Goal: Task Accomplishment & Management: Manage account settings

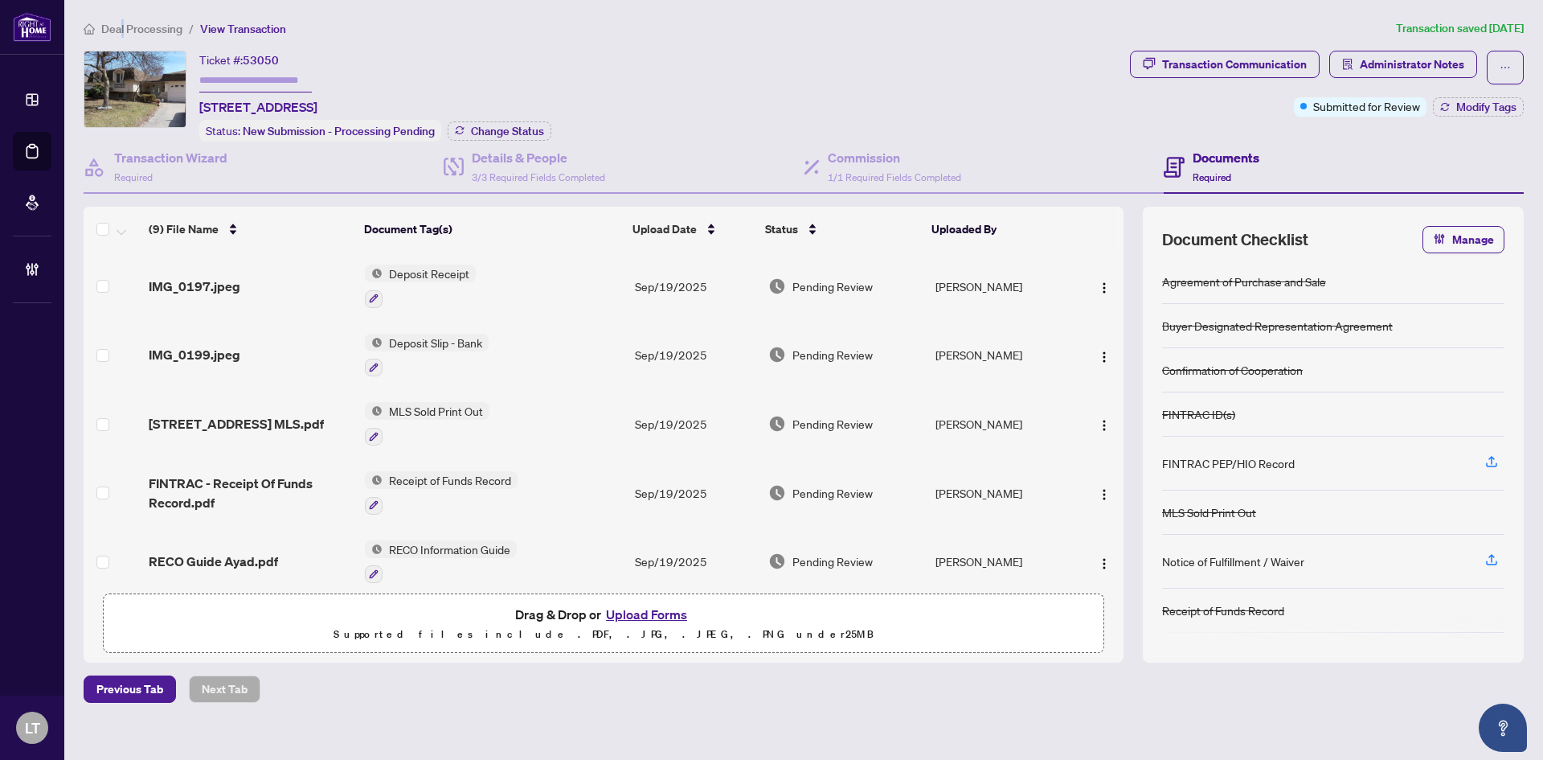
click at [123, 29] on span "Deal Processing" at bounding box center [141, 29] width 81 height 14
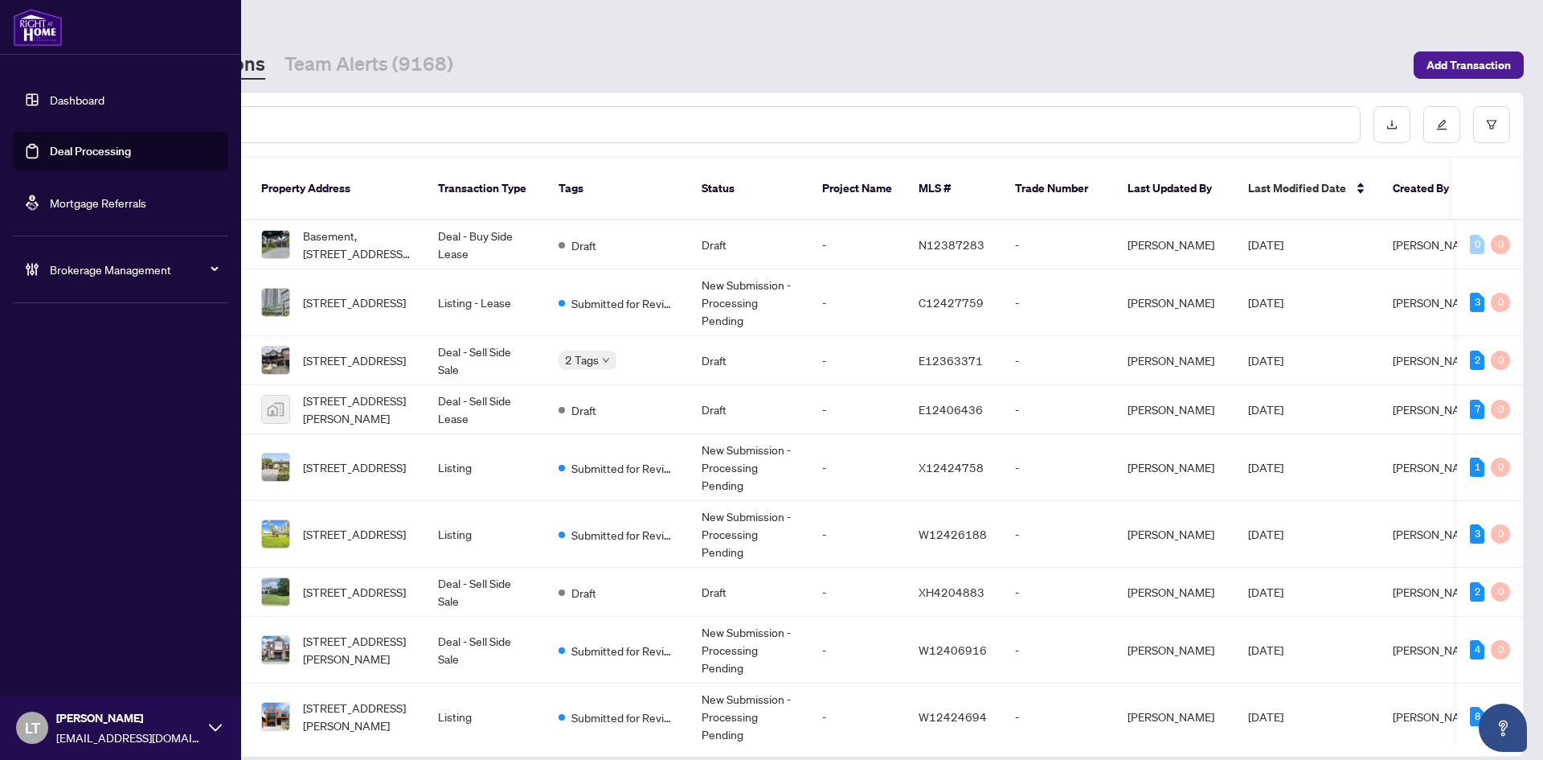
drag, startPoint x: 55, startPoint y: 92, endPoint x: 76, endPoint y: 92, distance: 20.1
click at [56, 92] on link "Dashboard" at bounding box center [77, 99] width 55 height 14
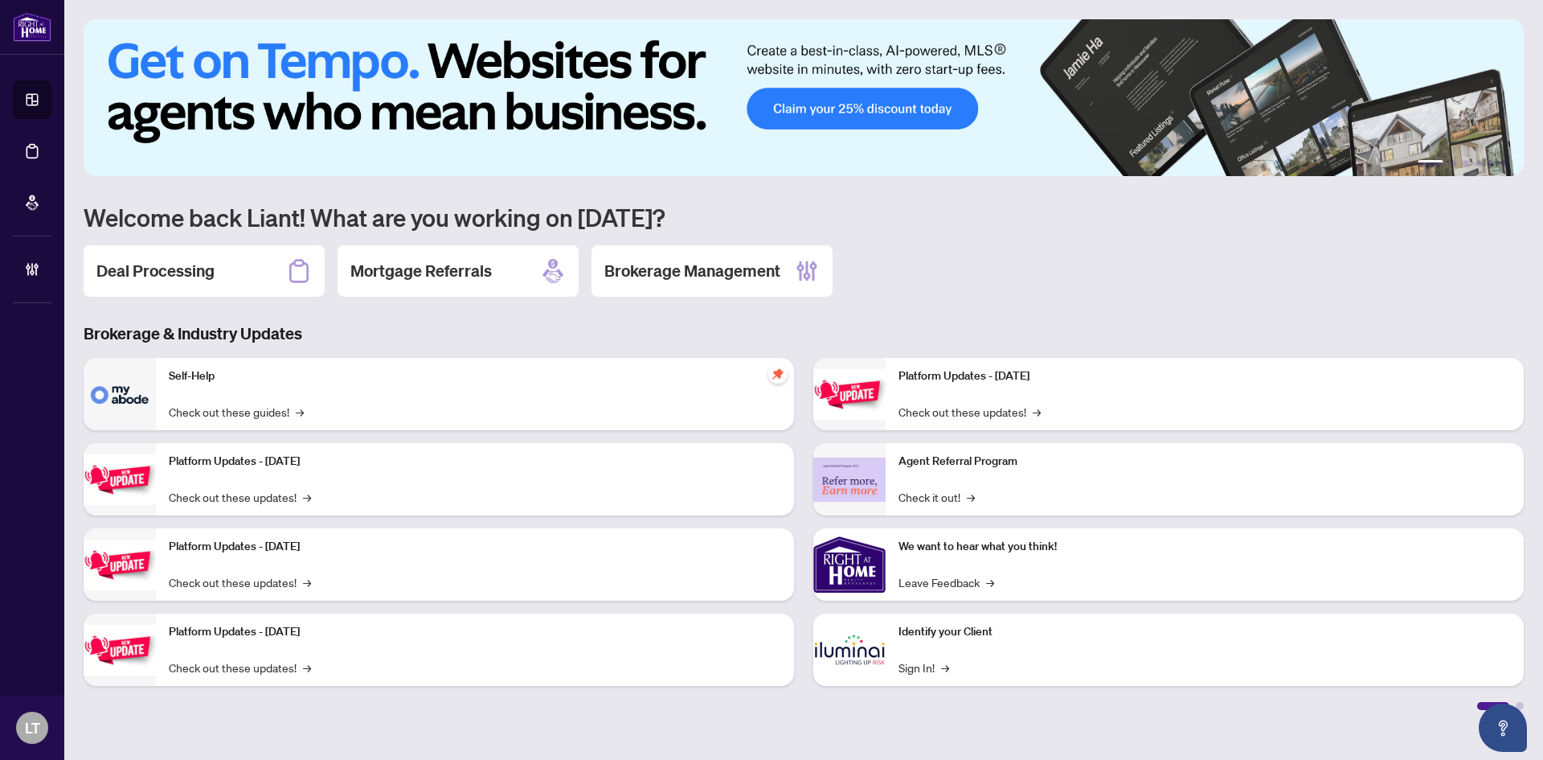
drag, startPoint x: 723, startPoint y: 263, endPoint x: 711, endPoint y: 257, distance: 12.6
click at [721, 262] on h2 "Brokerage Management" at bounding box center [693, 271] width 176 height 23
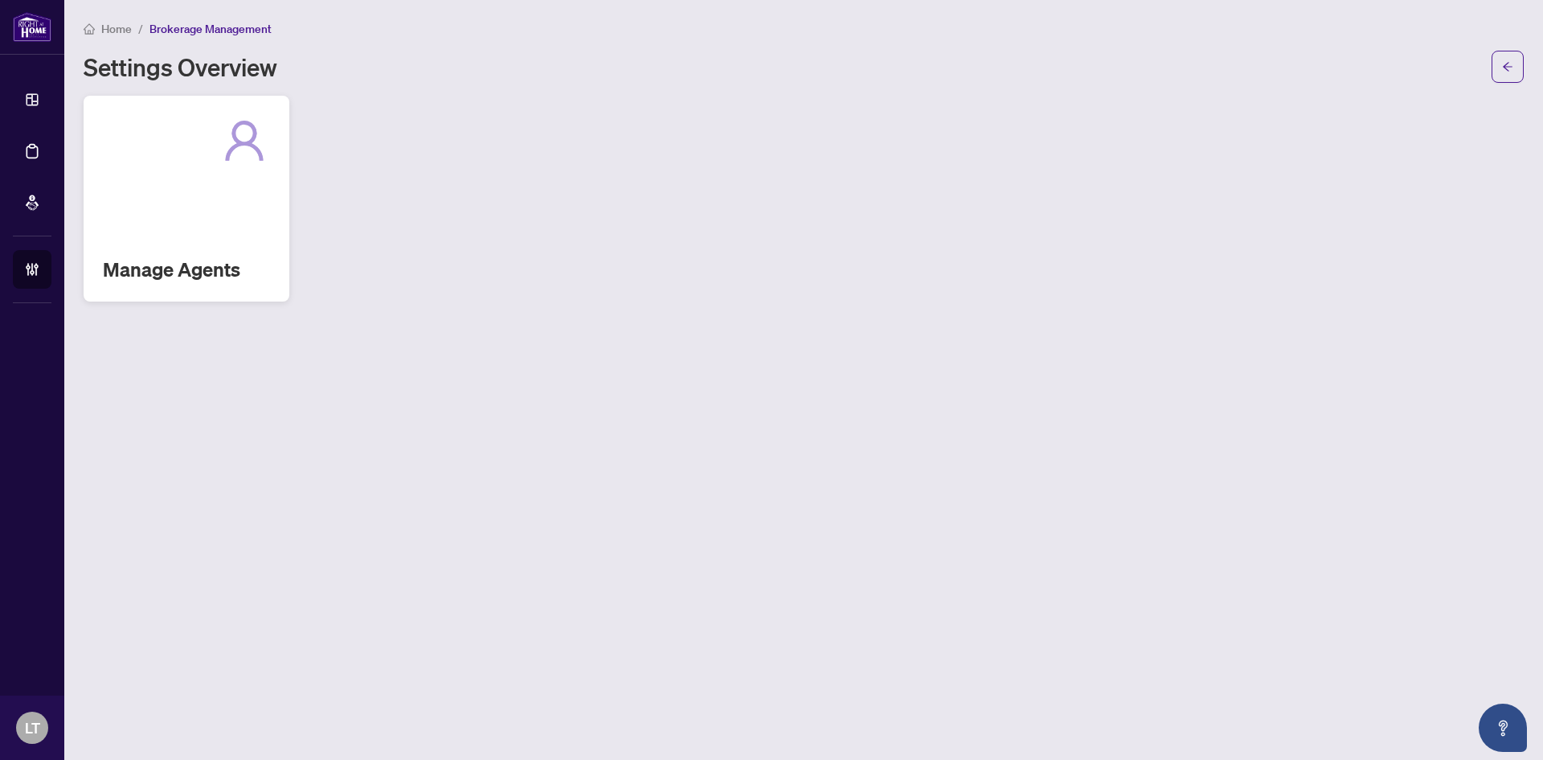
click at [161, 150] on div at bounding box center [186, 140] width 167 height 51
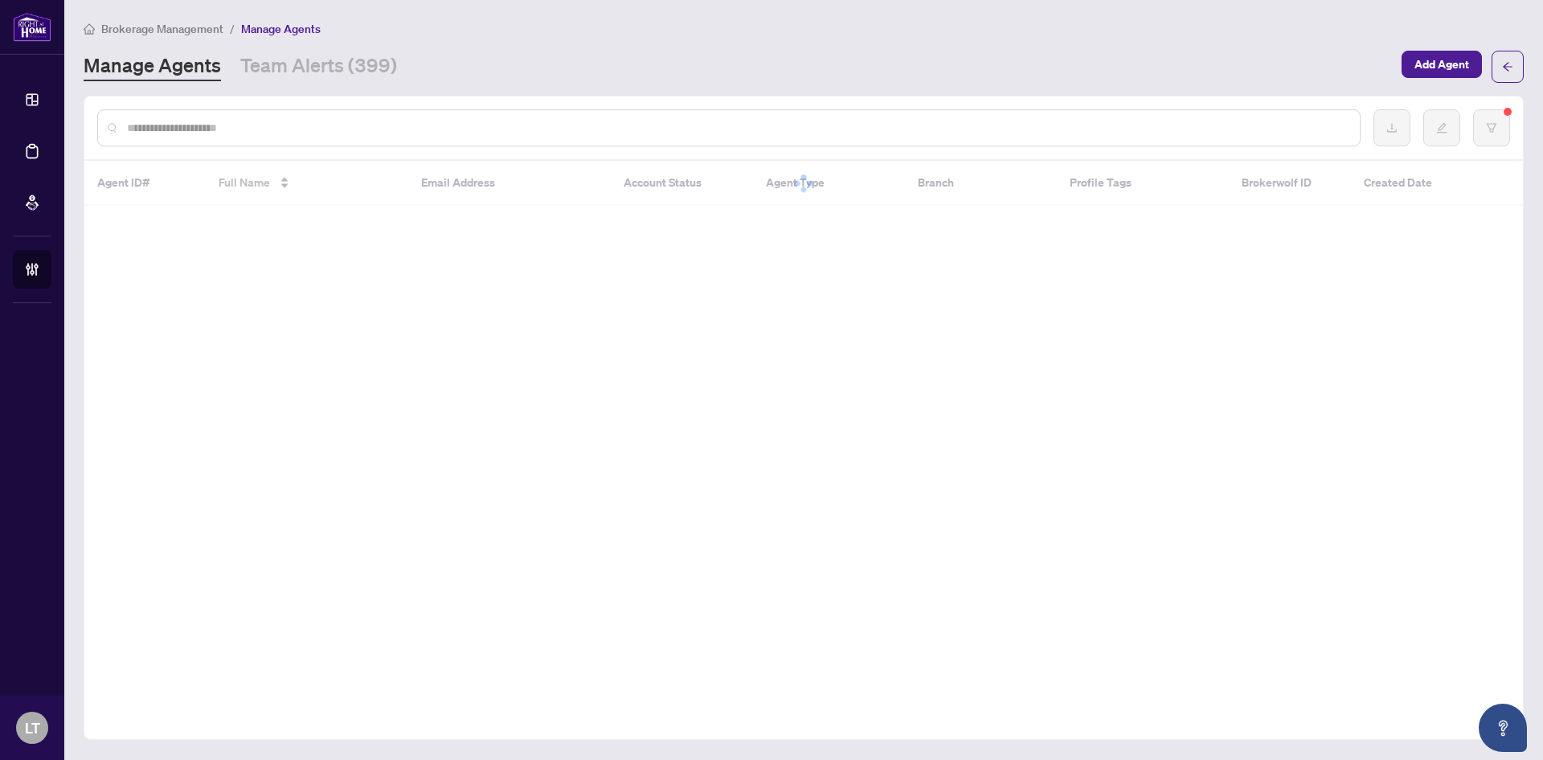
click at [147, 116] on div at bounding box center [729, 127] width 1264 height 37
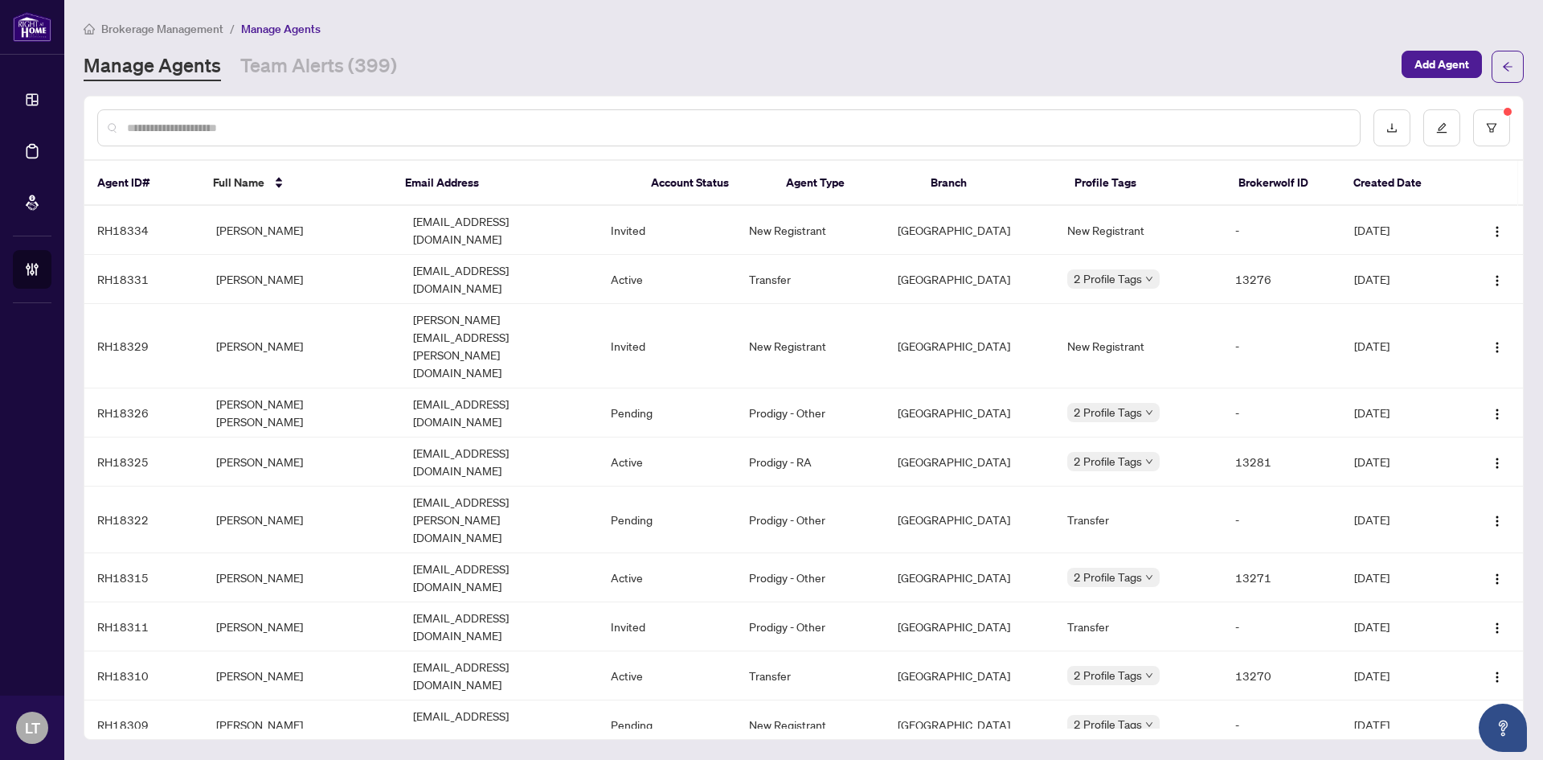
click at [147, 124] on input "text" at bounding box center [737, 128] width 1220 height 18
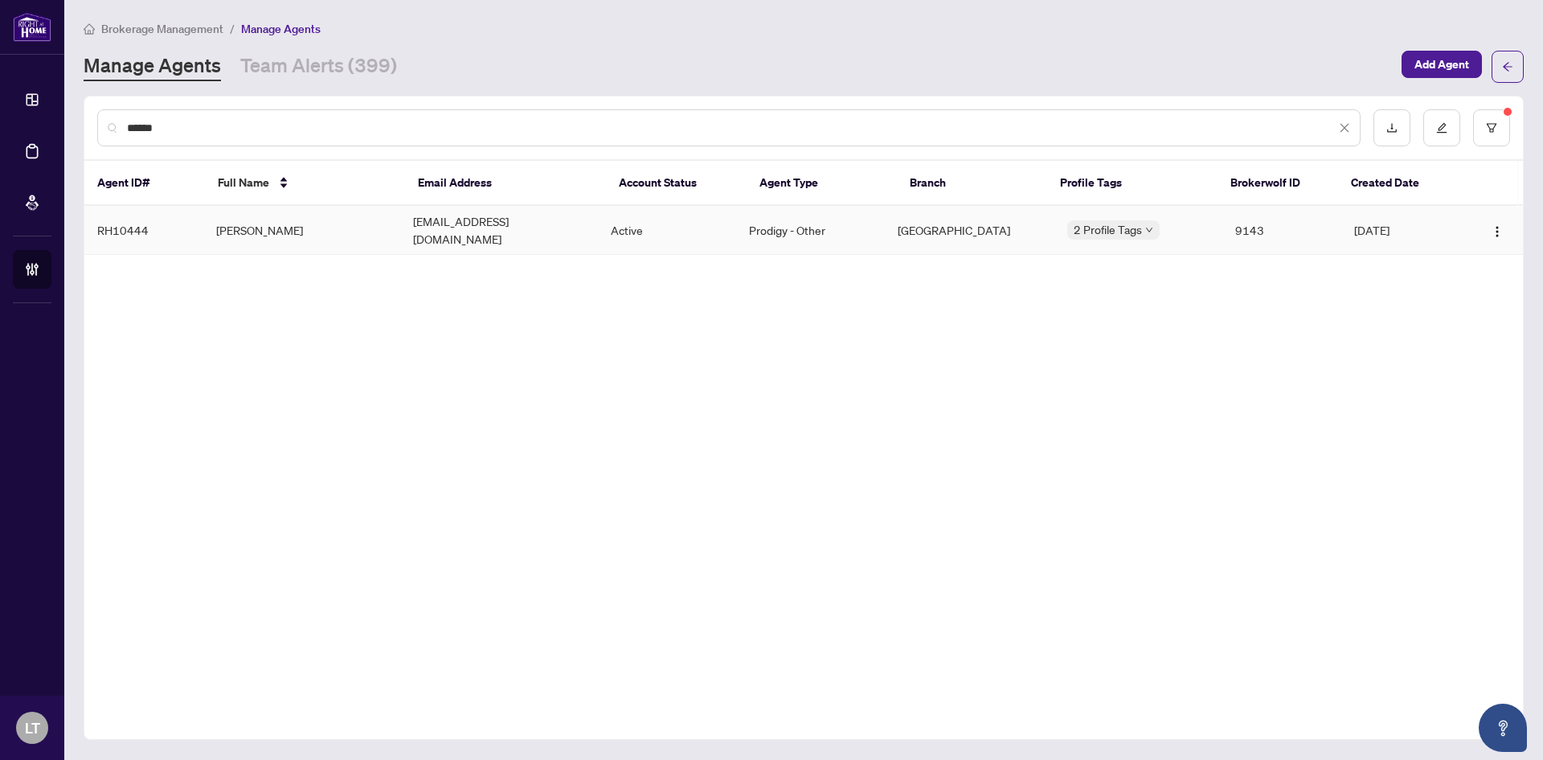
type input "******"
click at [247, 233] on td "[PERSON_NAME]" at bounding box center [302, 230] width 198 height 49
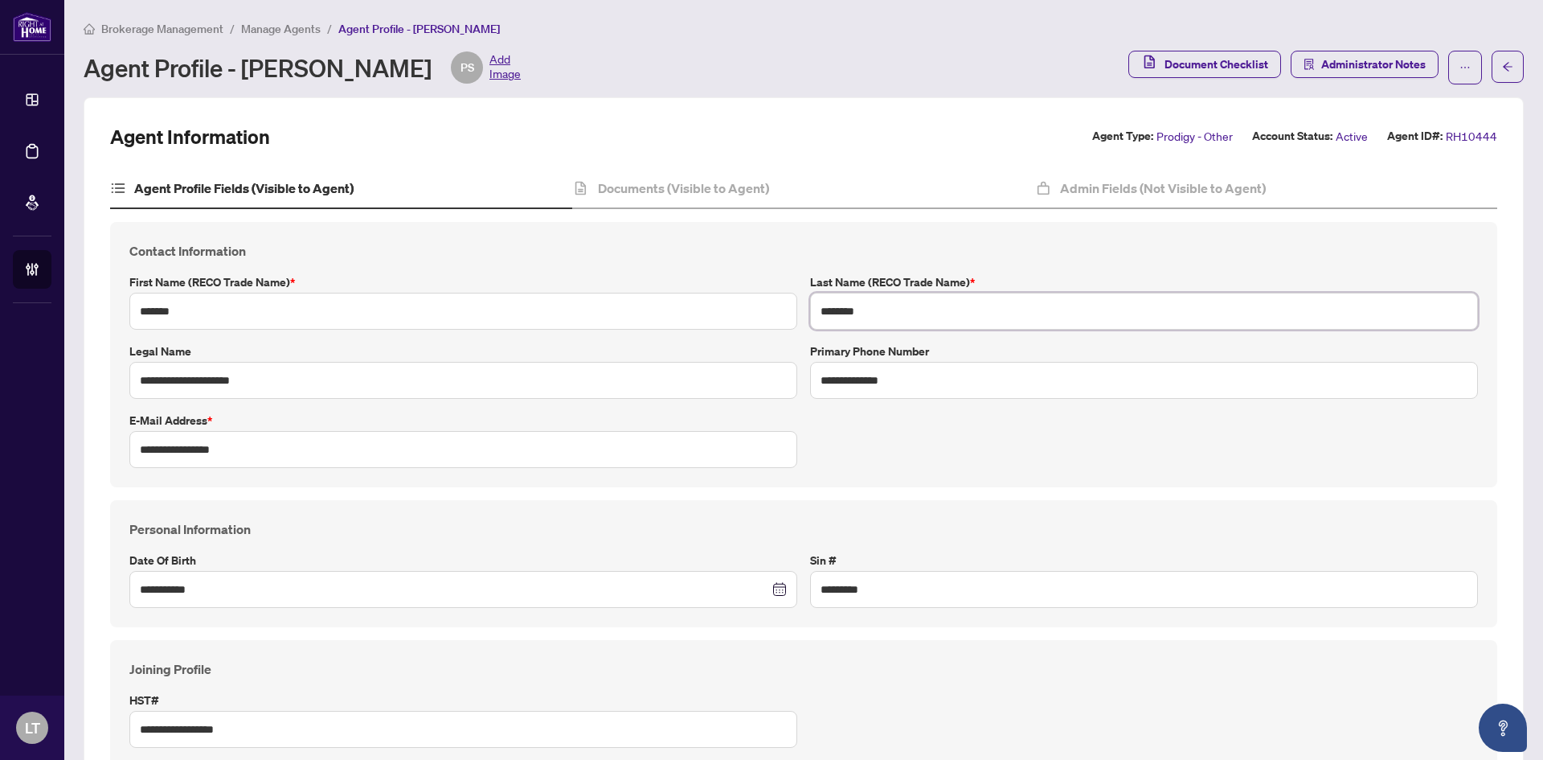
drag, startPoint x: 867, startPoint y: 307, endPoint x: 785, endPoint y: 309, distance: 82.0
click at [785, 309] on div "**********" at bounding box center [804, 354] width 1362 height 227
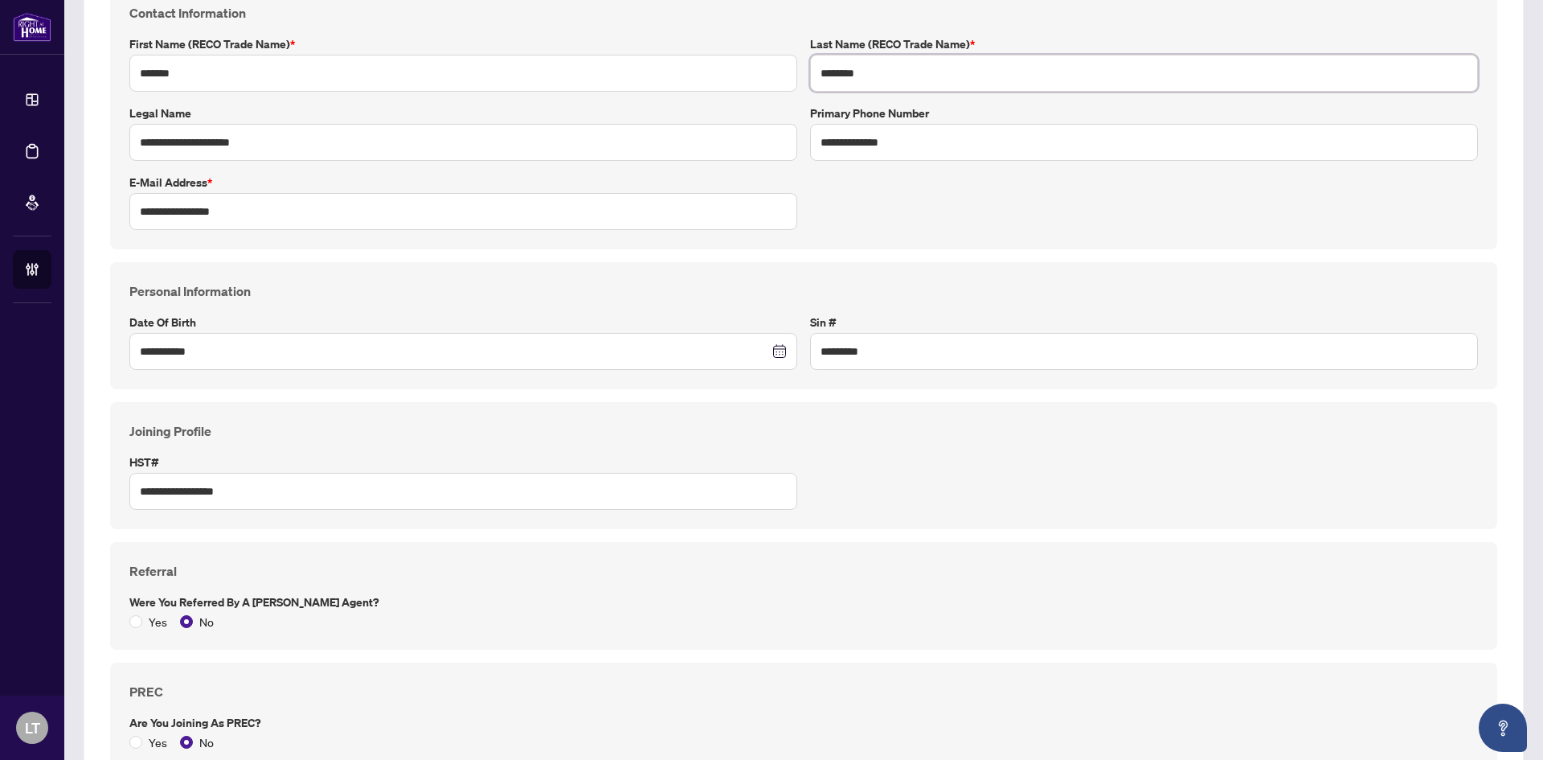
scroll to position [92, 0]
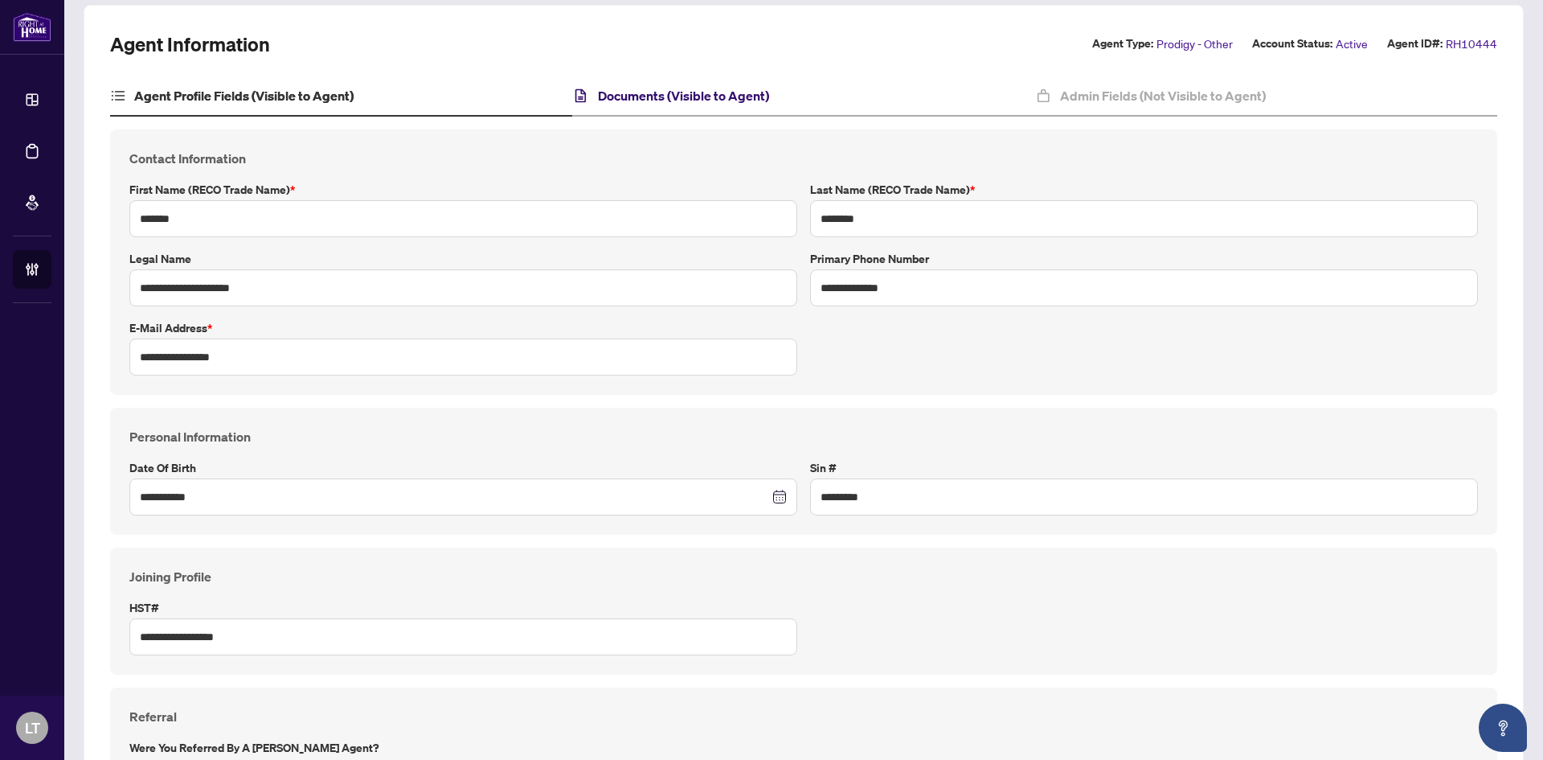
click at [744, 97] on h4 "Documents (Visible to Agent)" at bounding box center [683, 95] width 171 height 19
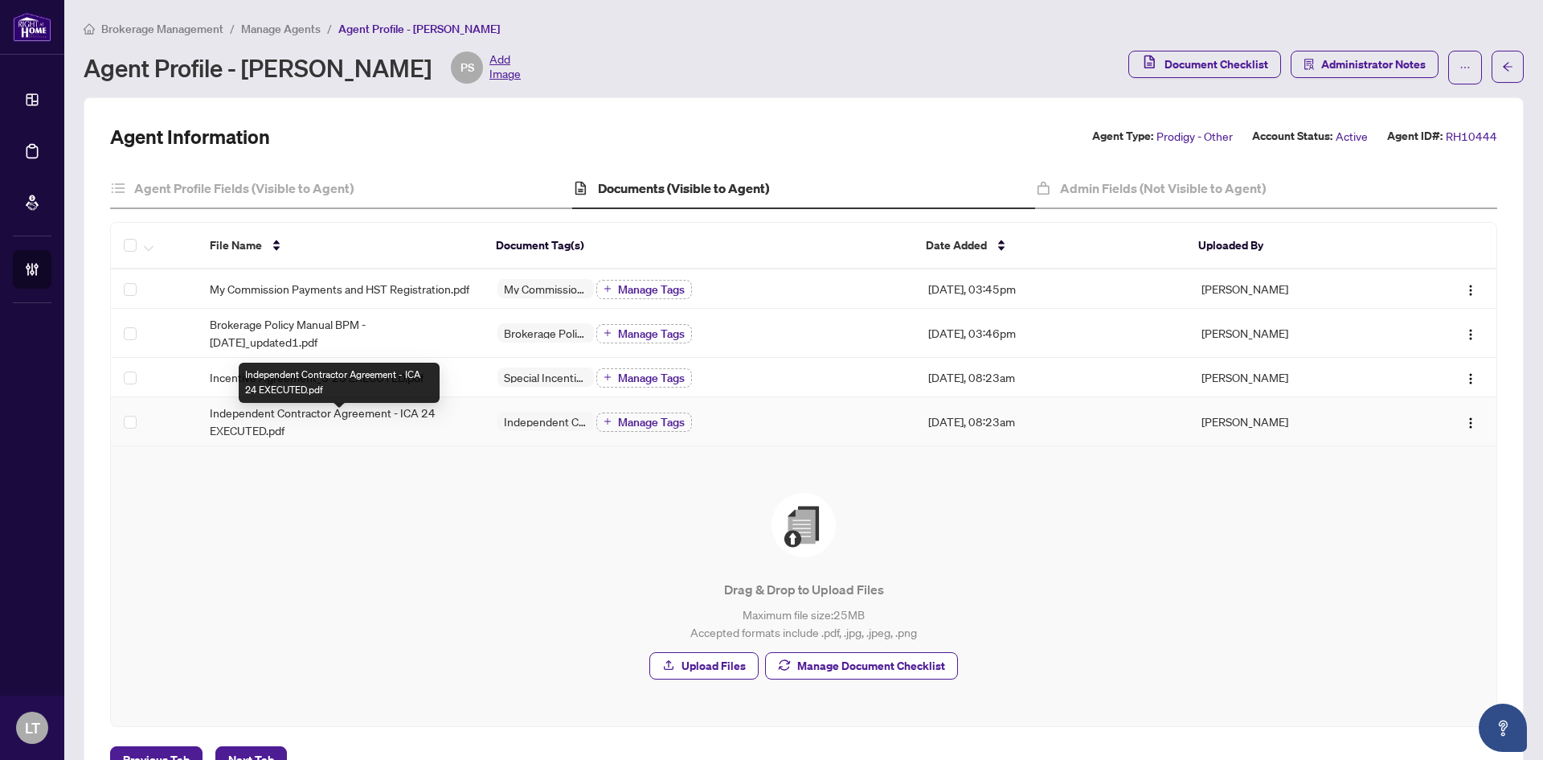
click at [322, 426] on span "Independent Contractor Agreement - ICA 24 EXECUTED.pdf" at bounding box center [341, 421] width 262 height 35
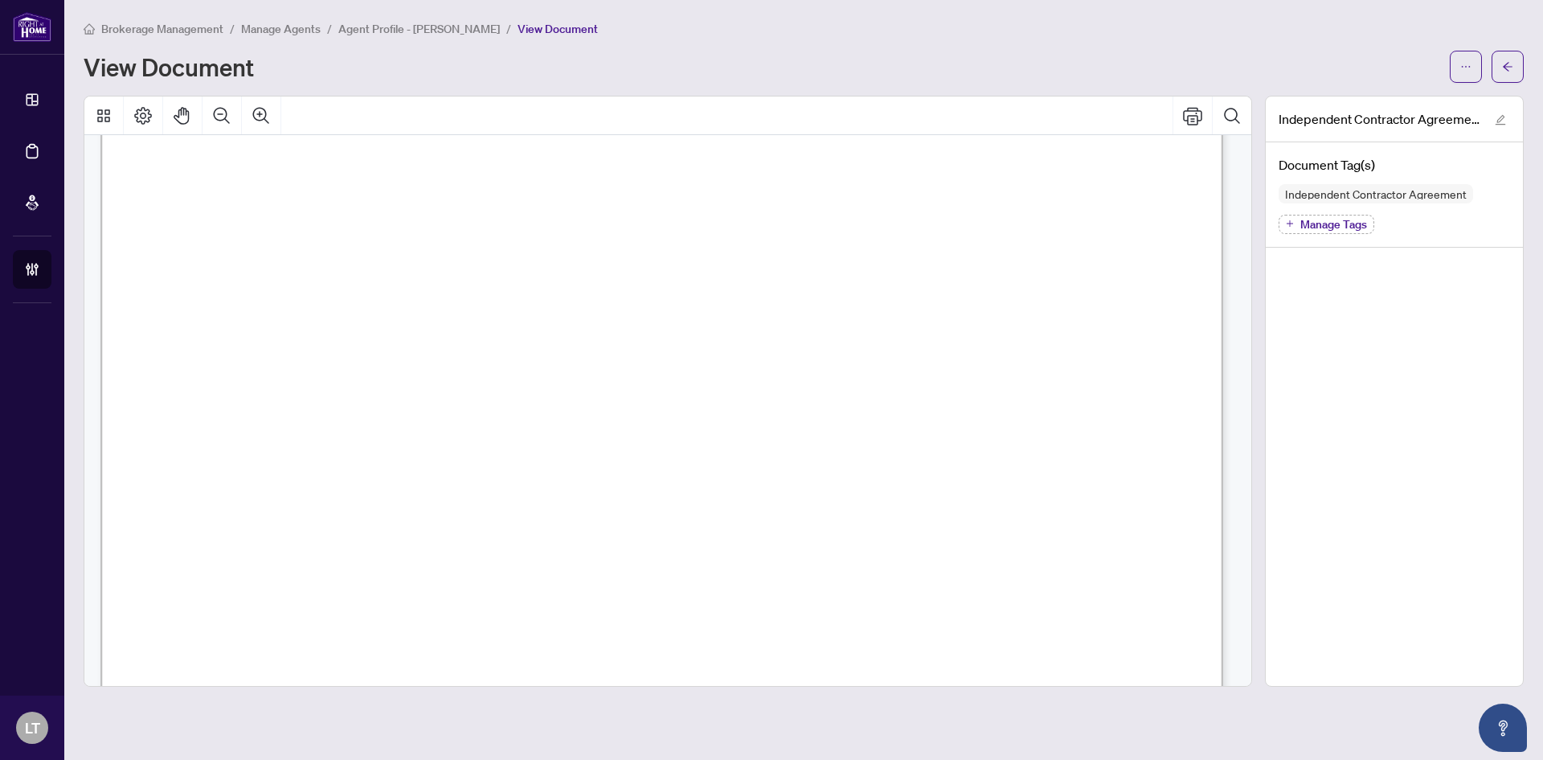
scroll to position [322, 0]
click at [131, 16] on main "Brokerage Management / Manage Agents / Agent Profile - [PERSON_NAME] / View Doc…" at bounding box center [803, 380] width 1479 height 760
click at [137, 23] on span "Brokerage Management" at bounding box center [162, 29] width 122 height 14
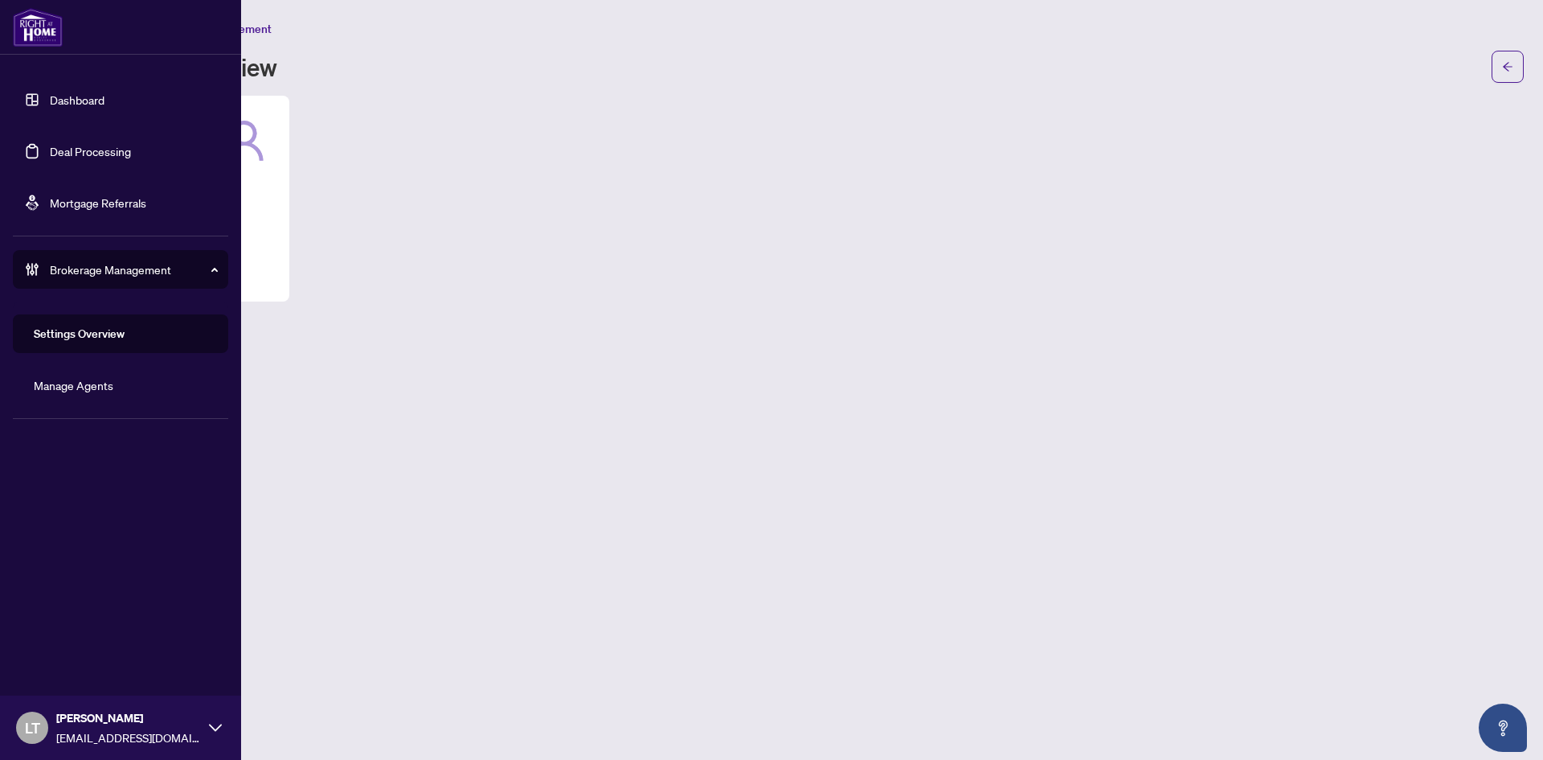
click at [50, 95] on link "Dashboard" at bounding box center [77, 99] width 55 height 14
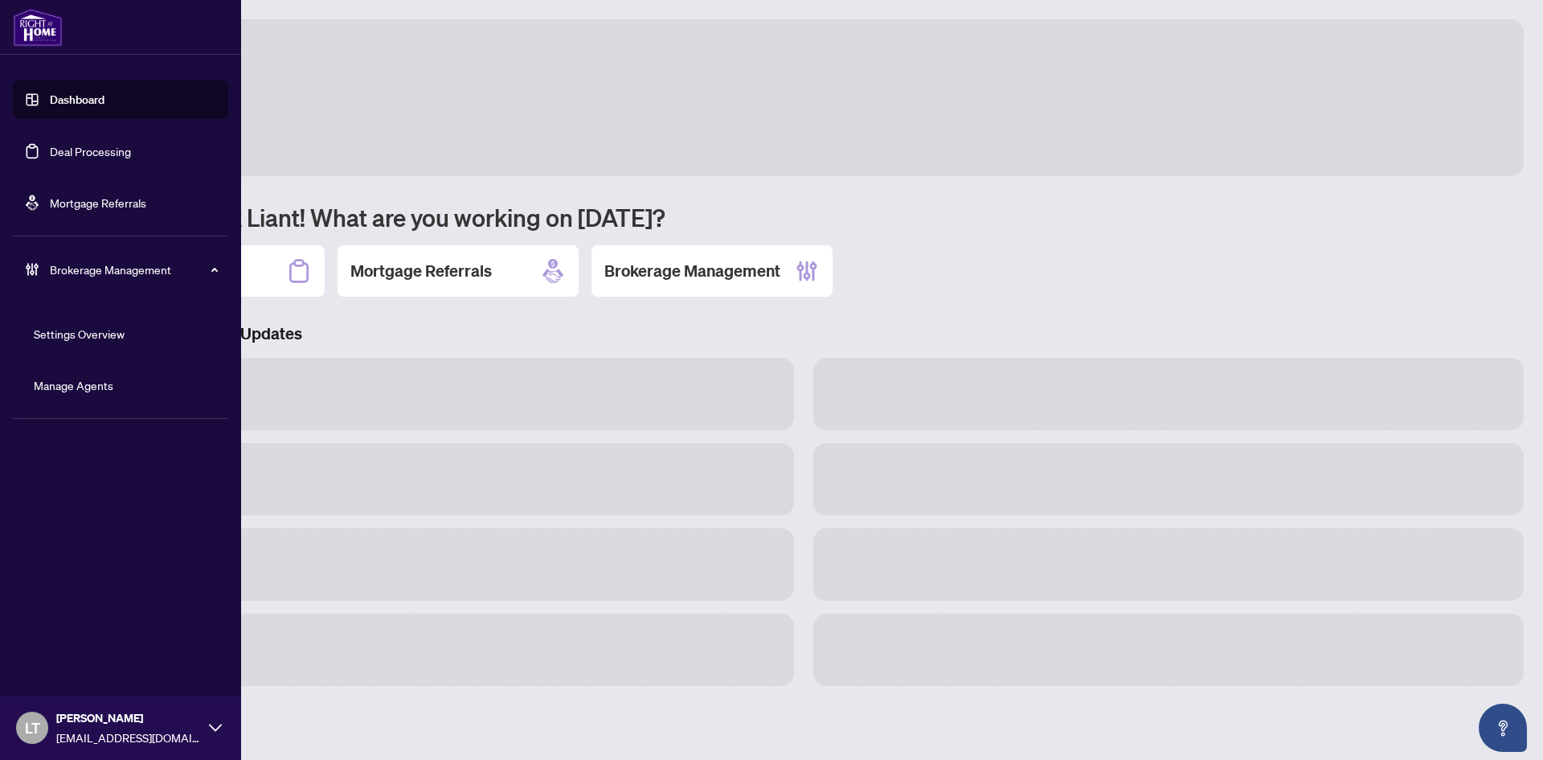
click at [86, 101] on link "Dashboard" at bounding box center [77, 99] width 55 height 14
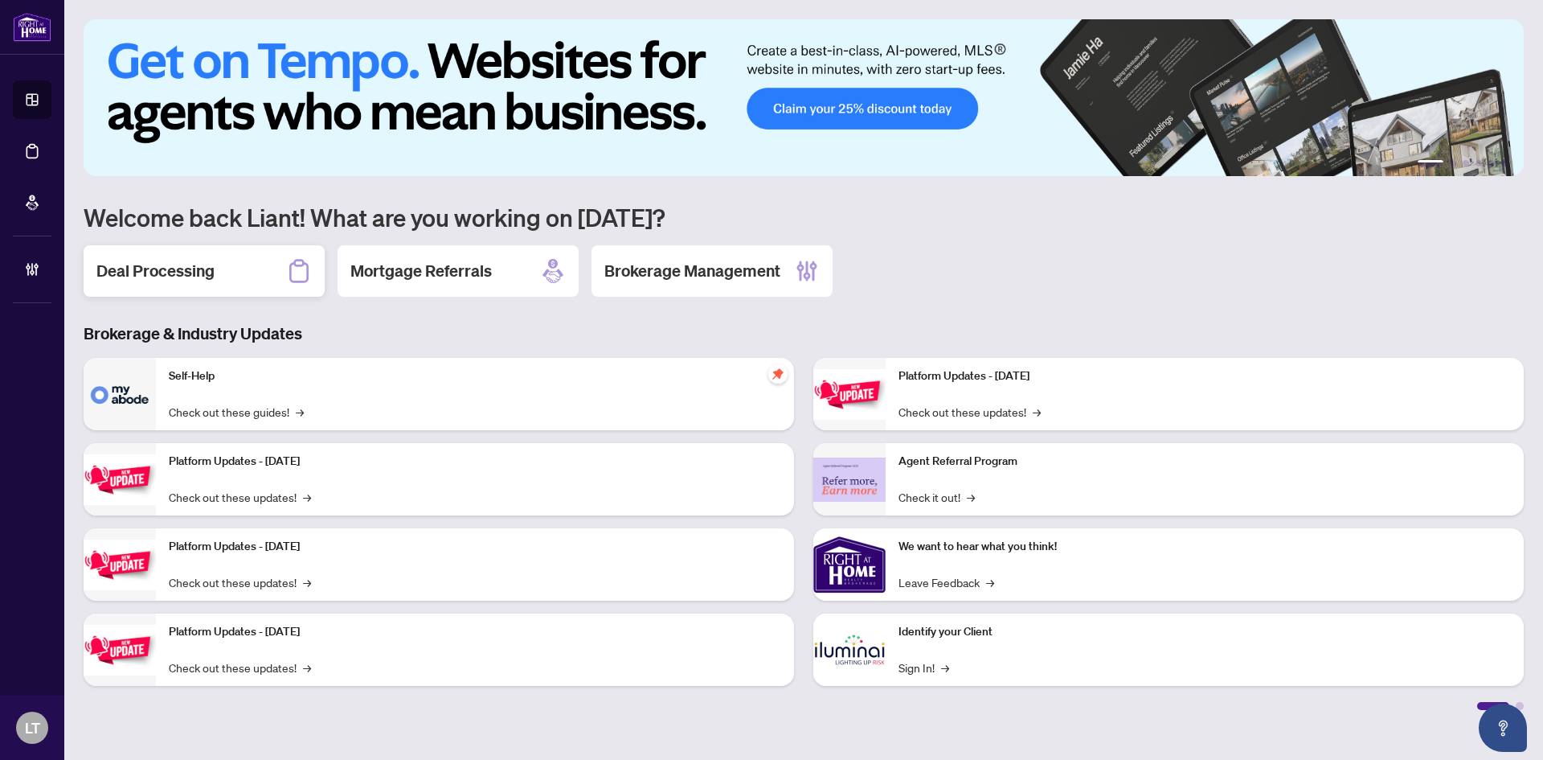
click at [236, 272] on div "Deal Processing" at bounding box center [204, 270] width 241 height 51
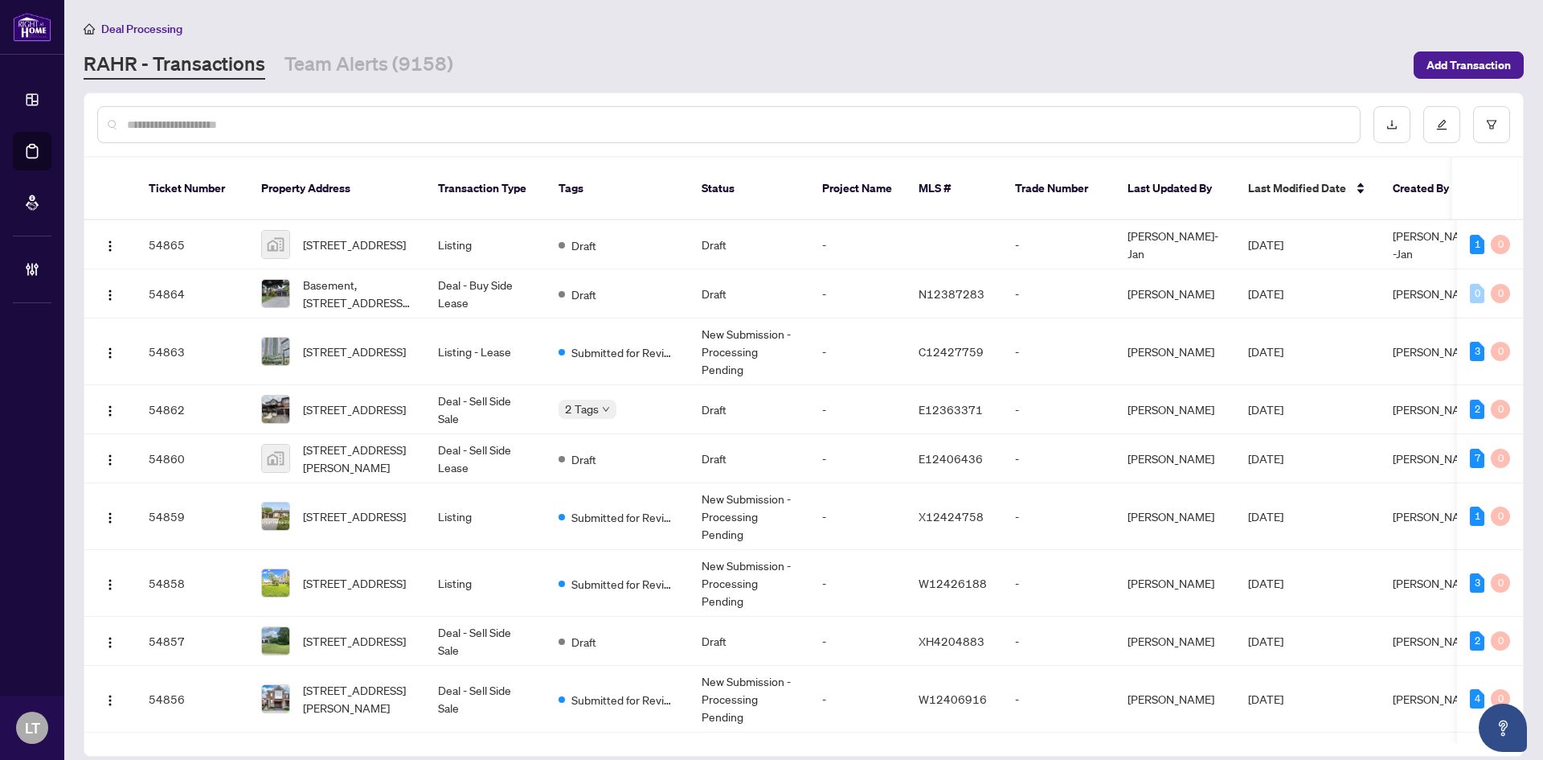
click at [287, 105] on div at bounding box center [803, 124] width 1439 height 63
click at [282, 119] on input "text" at bounding box center [737, 125] width 1220 height 18
paste input "*****"
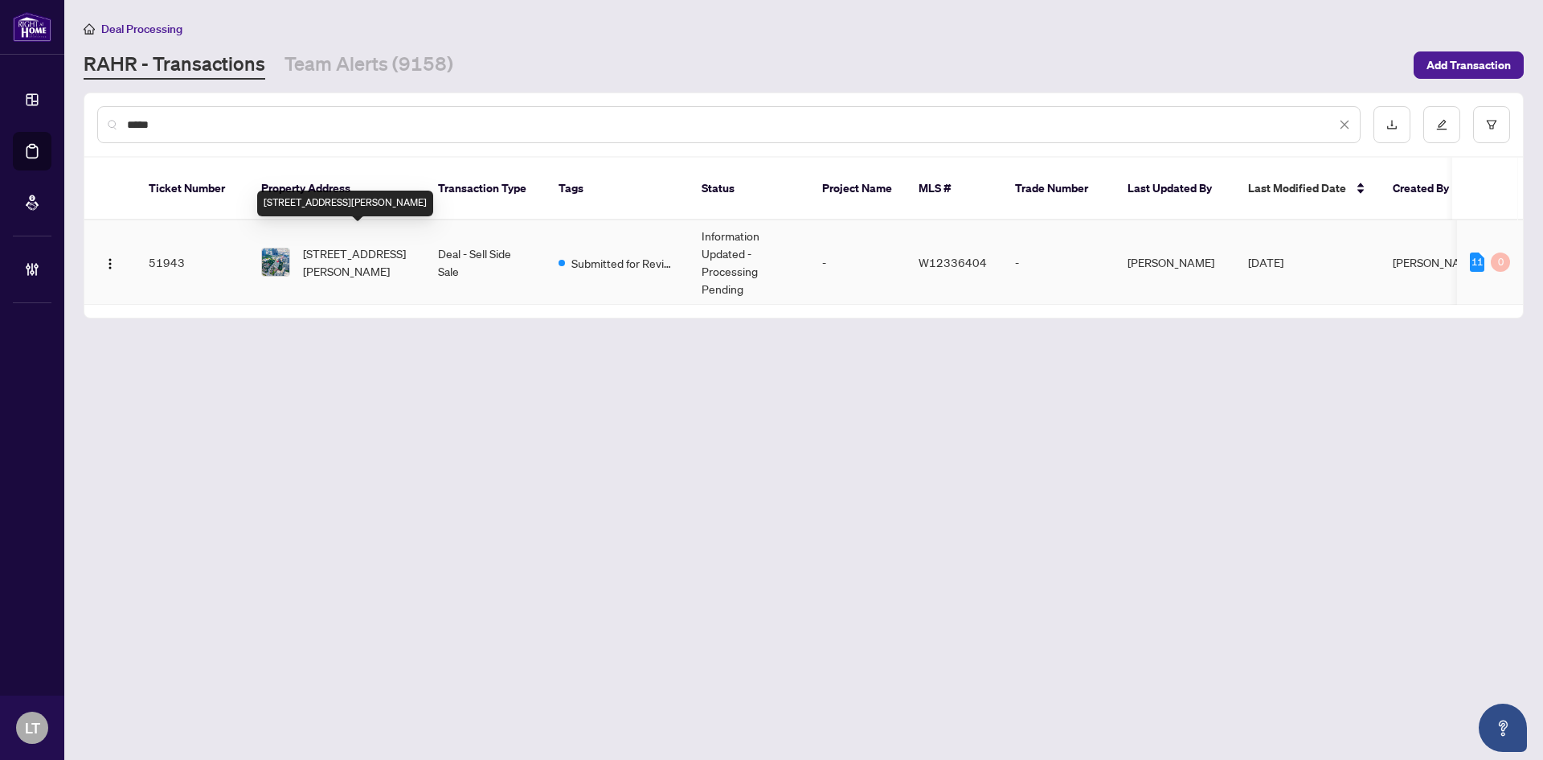
type input "*****"
click at [367, 249] on span "[STREET_ADDRESS][PERSON_NAME]" at bounding box center [357, 261] width 109 height 35
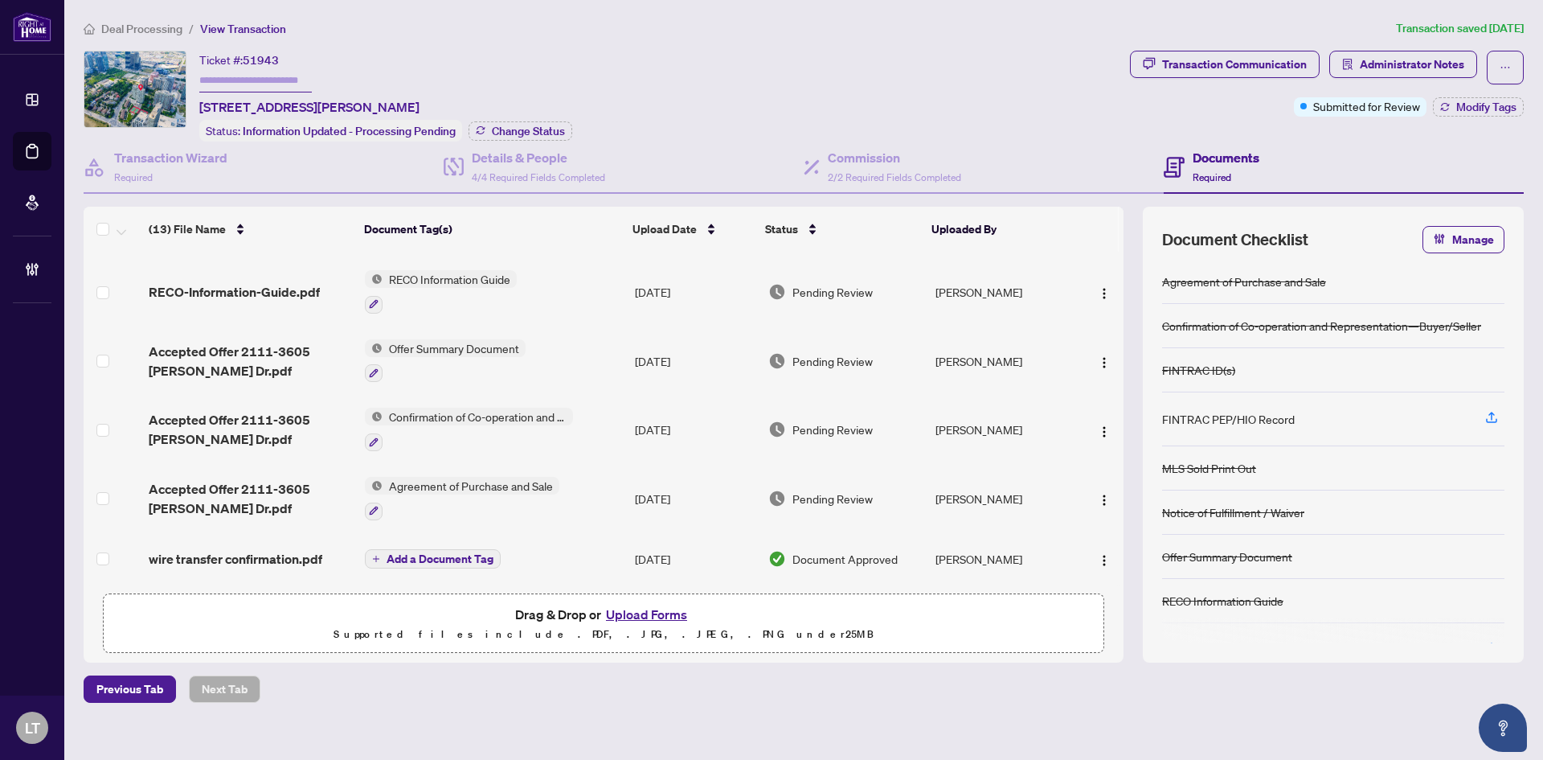
scroll to position [533, 0]
click at [285, 479] on span "Accepted Offer 2111-3605 [PERSON_NAME] Dr.pdf" at bounding box center [250, 498] width 203 height 39
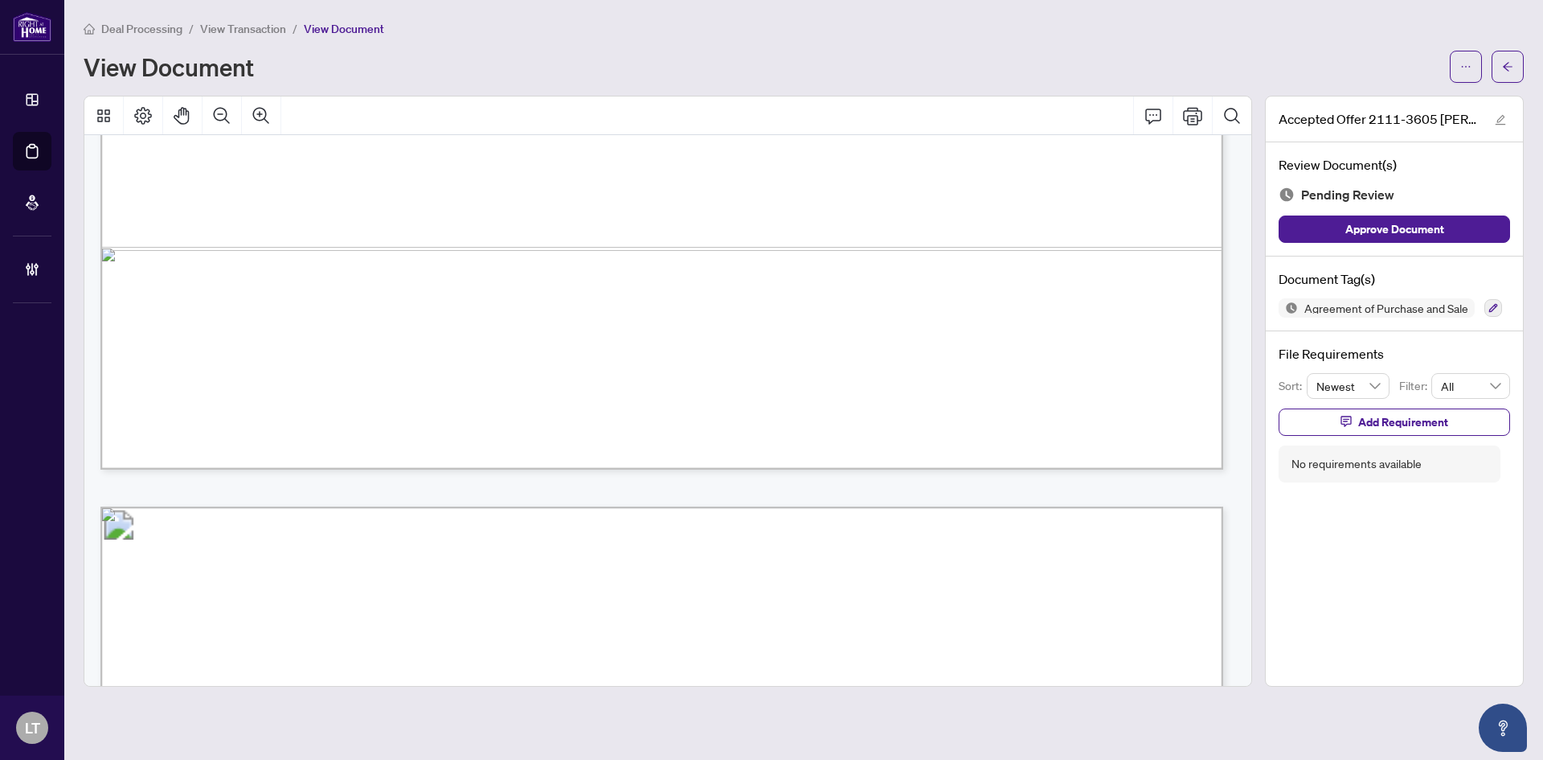
scroll to position [3995, 0]
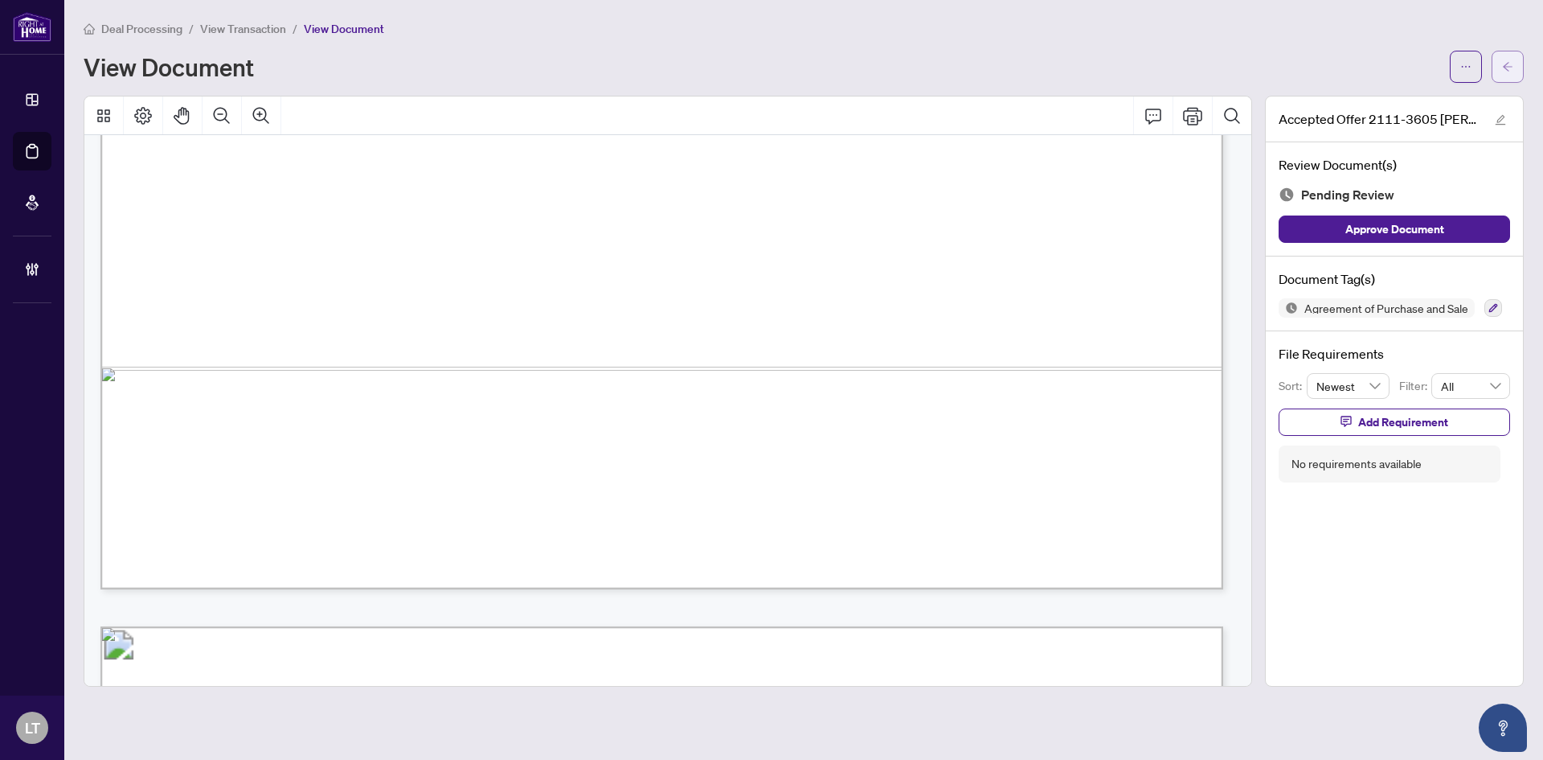
click at [1513, 68] on icon "arrow-left" at bounding box center [1507, 66] width 11 height 11
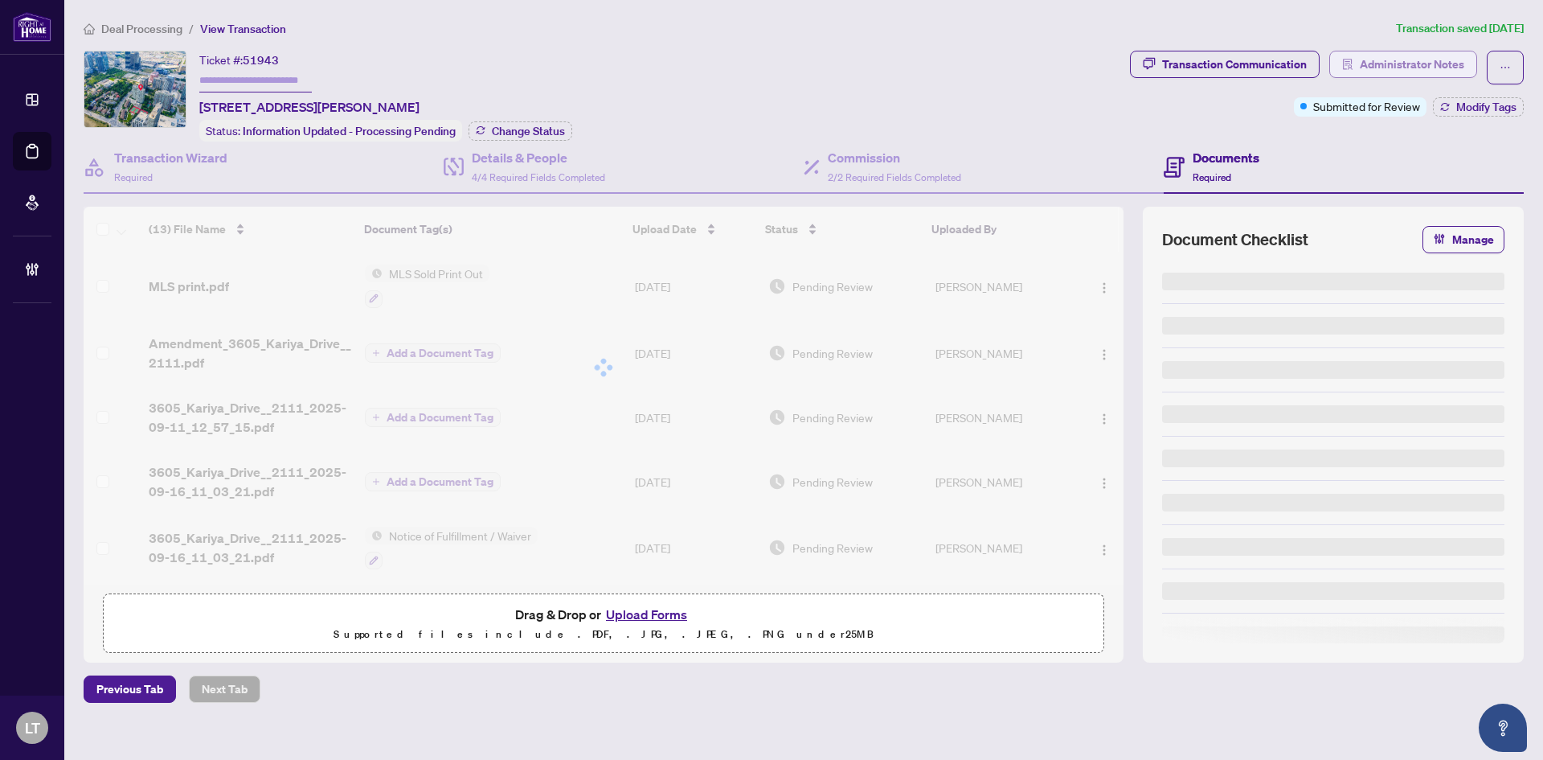
click at [1437, 59] on span "Administrator Notes" at bounding box center [1412, 64] width 105 height 26
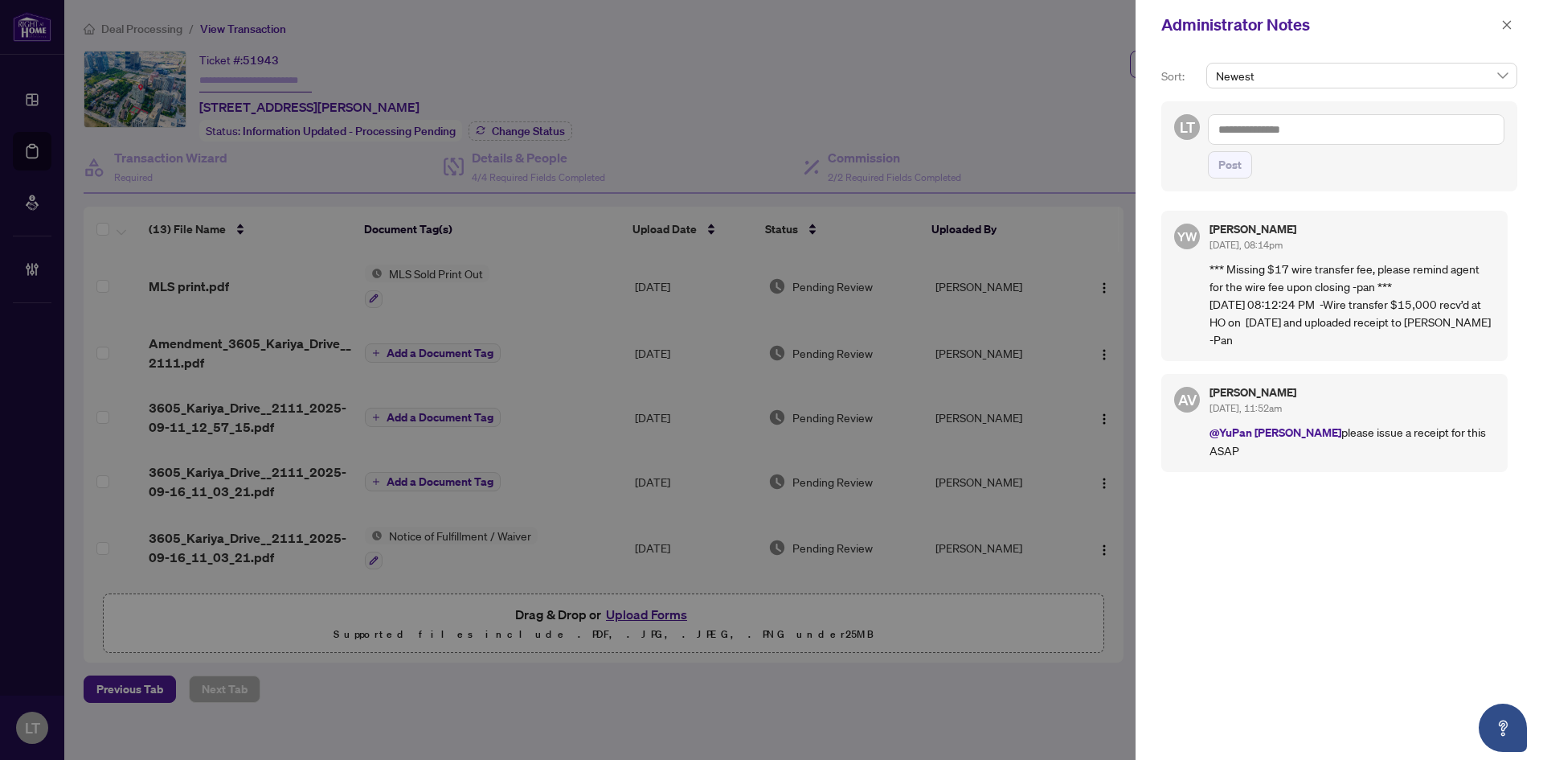
click at [1276, 131] on textarea at bounding box center [1356, 129] width 297 height 31
click at [1280, 137] on b "Florab" at bounding box center [1273, 140] width 31 height 14
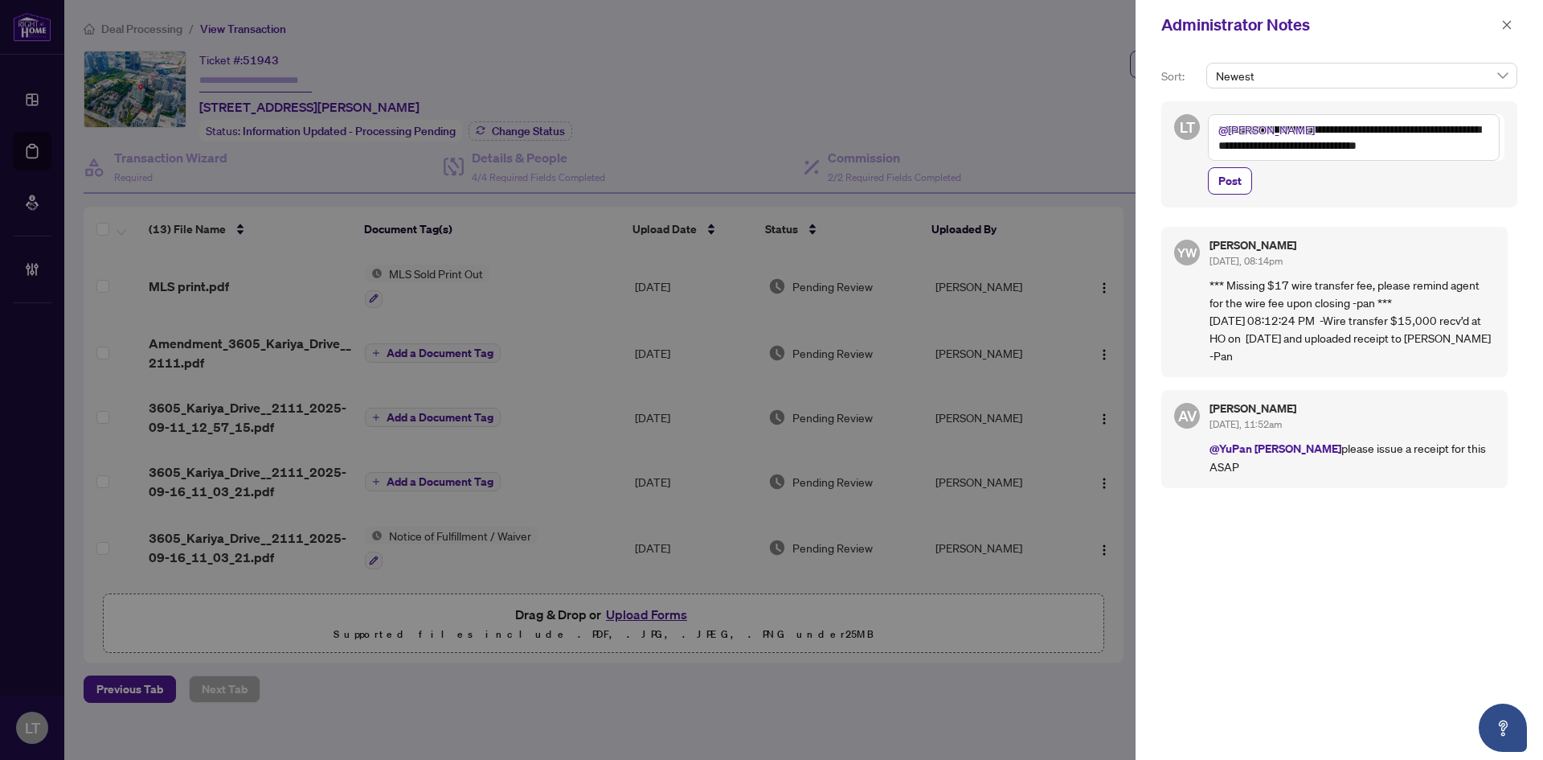
drag, startPoint x: 1444, startPoint y: 146, endPoint x: 1319, endPoint y: 141, distance: 124.7
click at [1316, 143] on textarea "**********" at bounding box center [1354, 137] width 292 height 47
type textarea "**********"
click at [1229, 182] on span "Post" at bounding box center [1230, 181] width 23 height 26
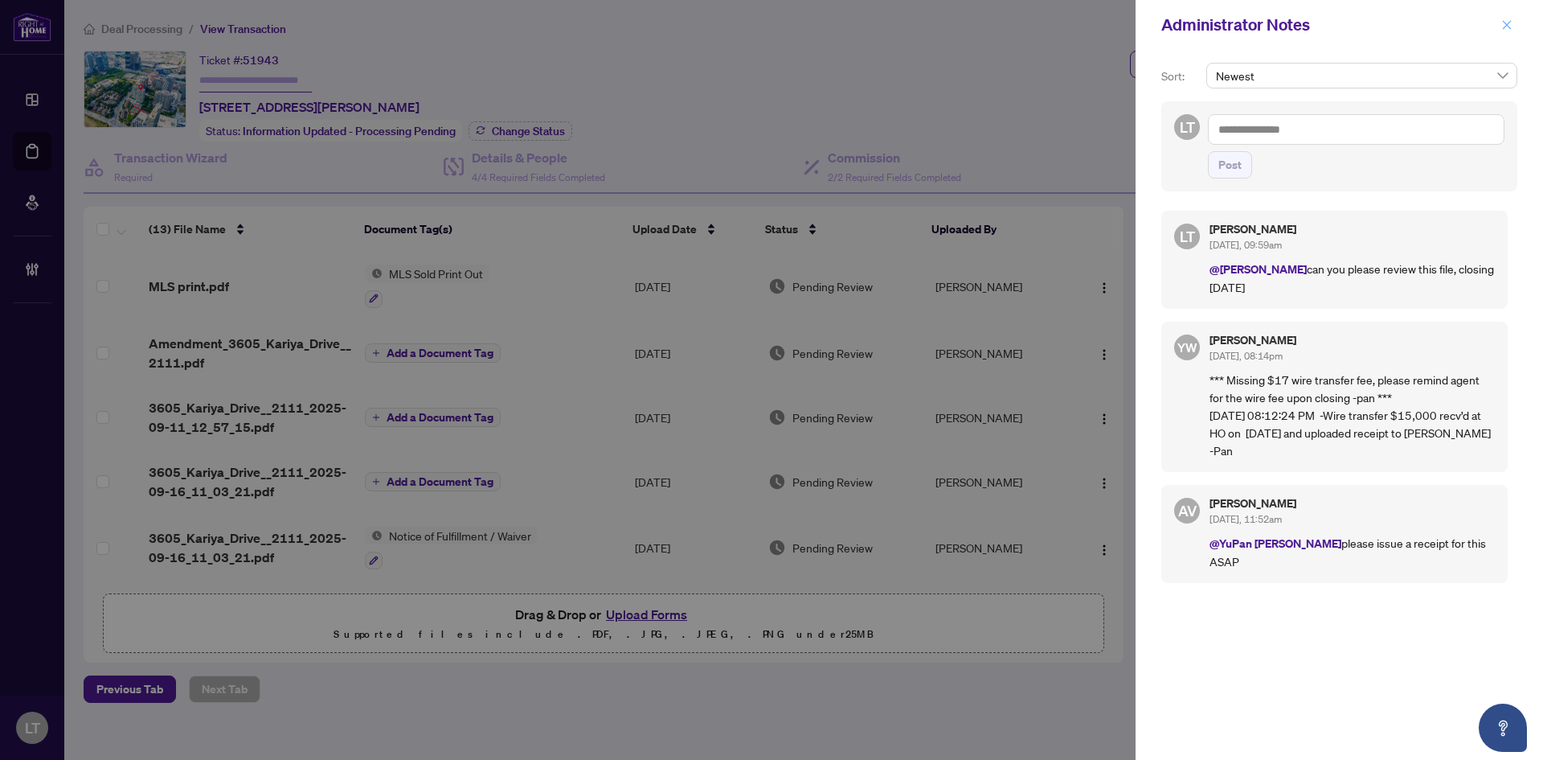
click at [1509, 23] on icon "close" at bounding box center [1507, 24] width 9 height 9
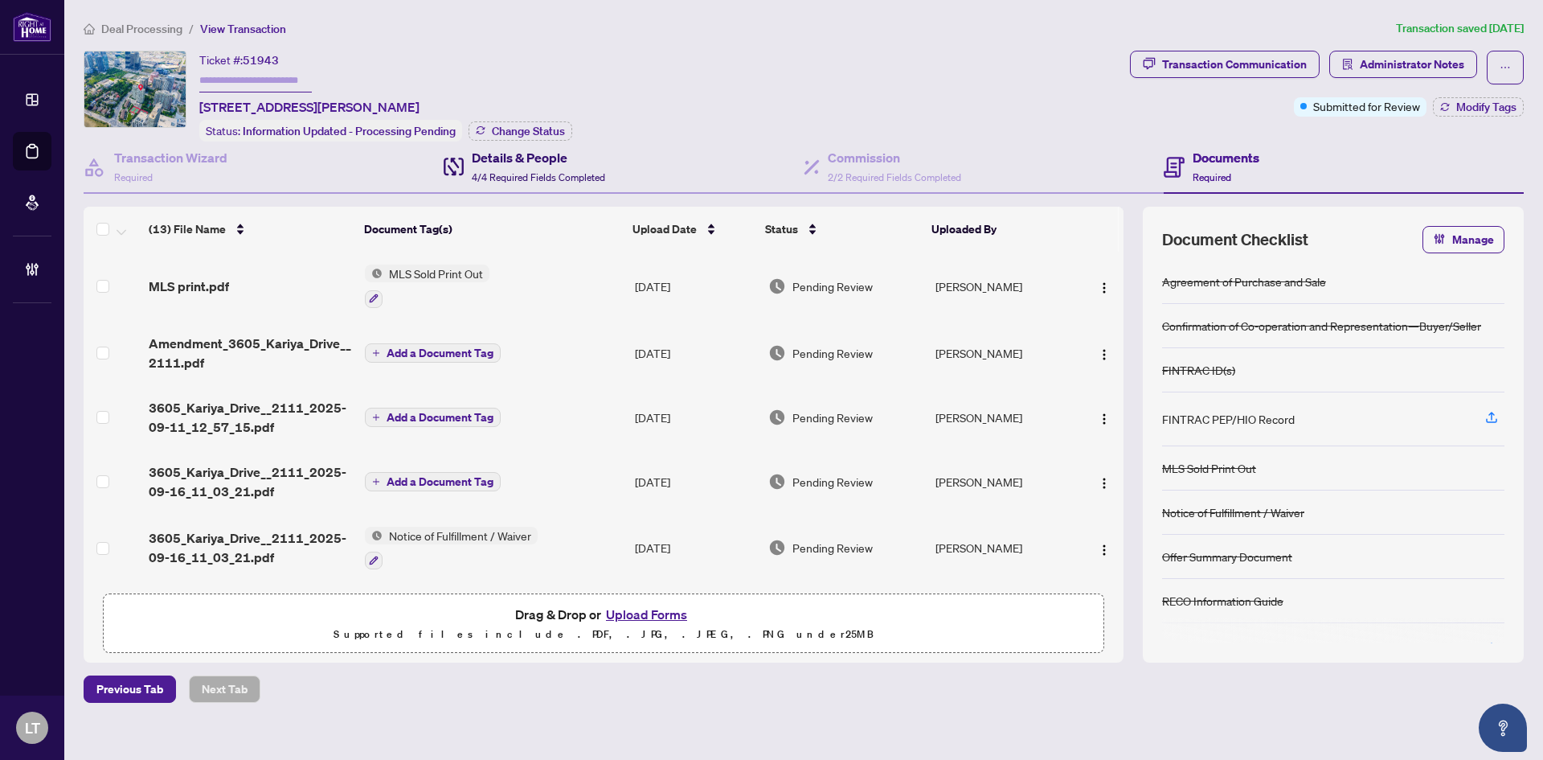
click at [516, 167] on div "Details & People 4/4 Required Fields Completed" at bounding box center [538, 167] width 133 height 38
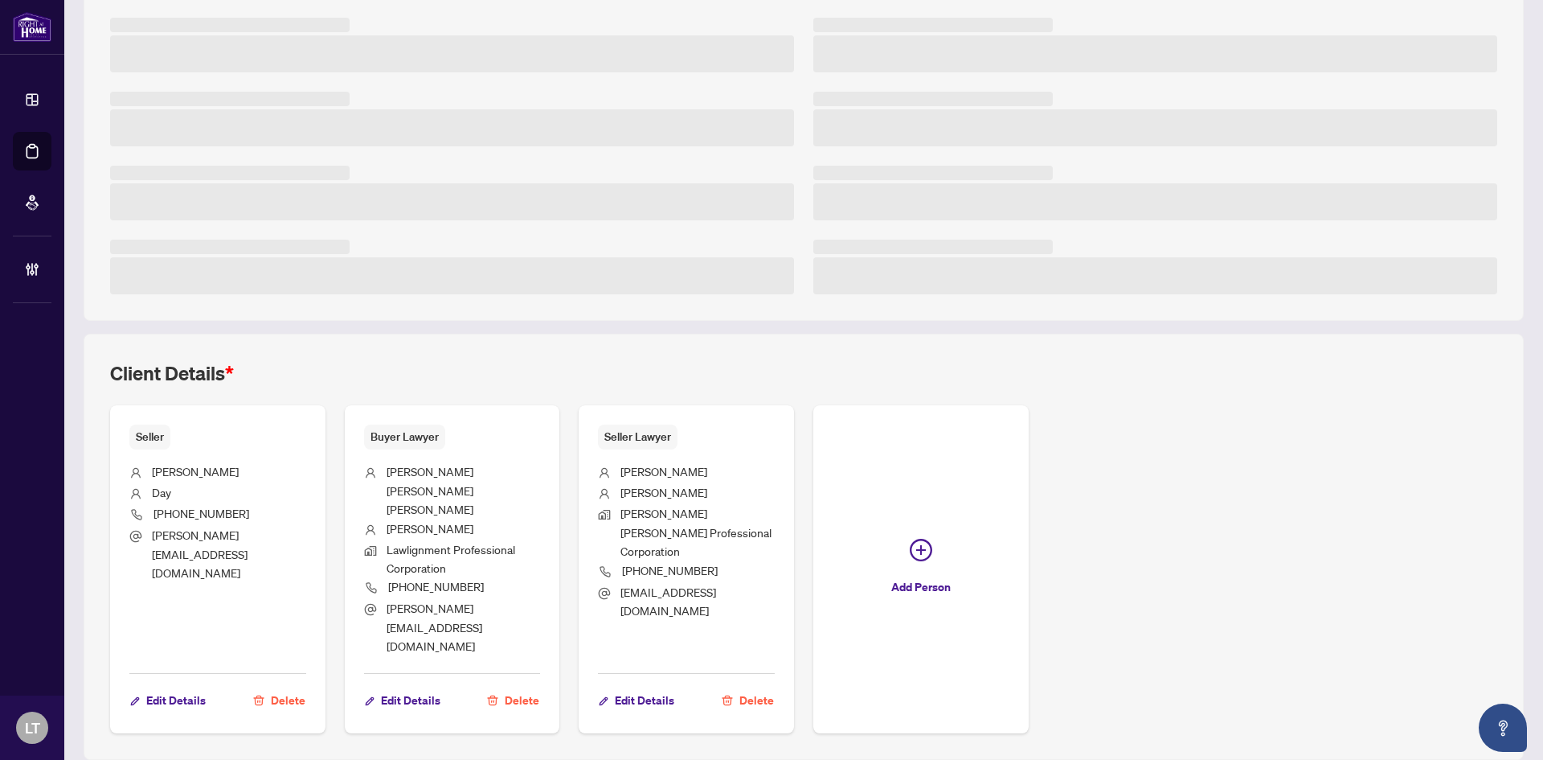
scroll to position [264, 0]
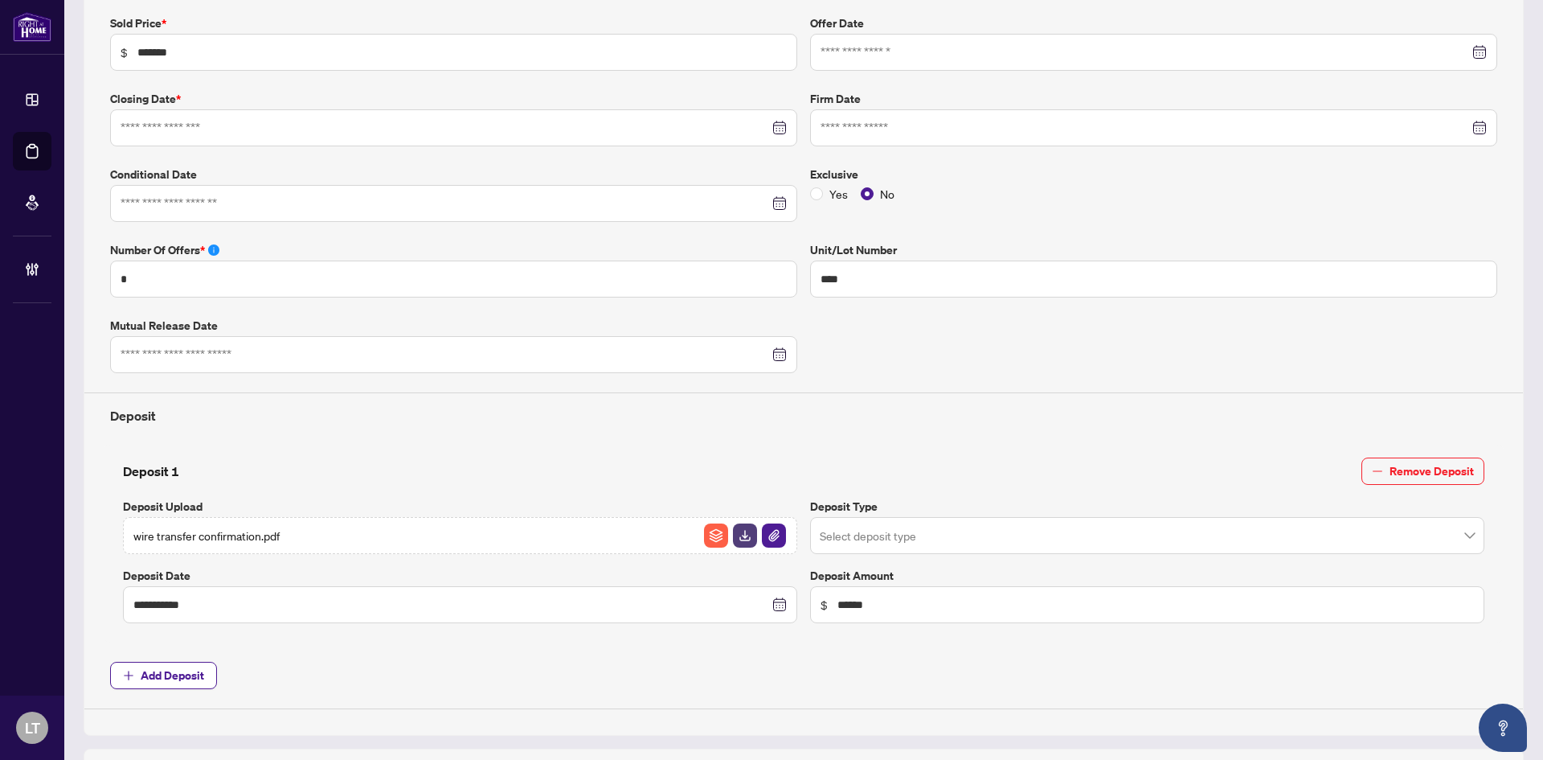
type input "**********"
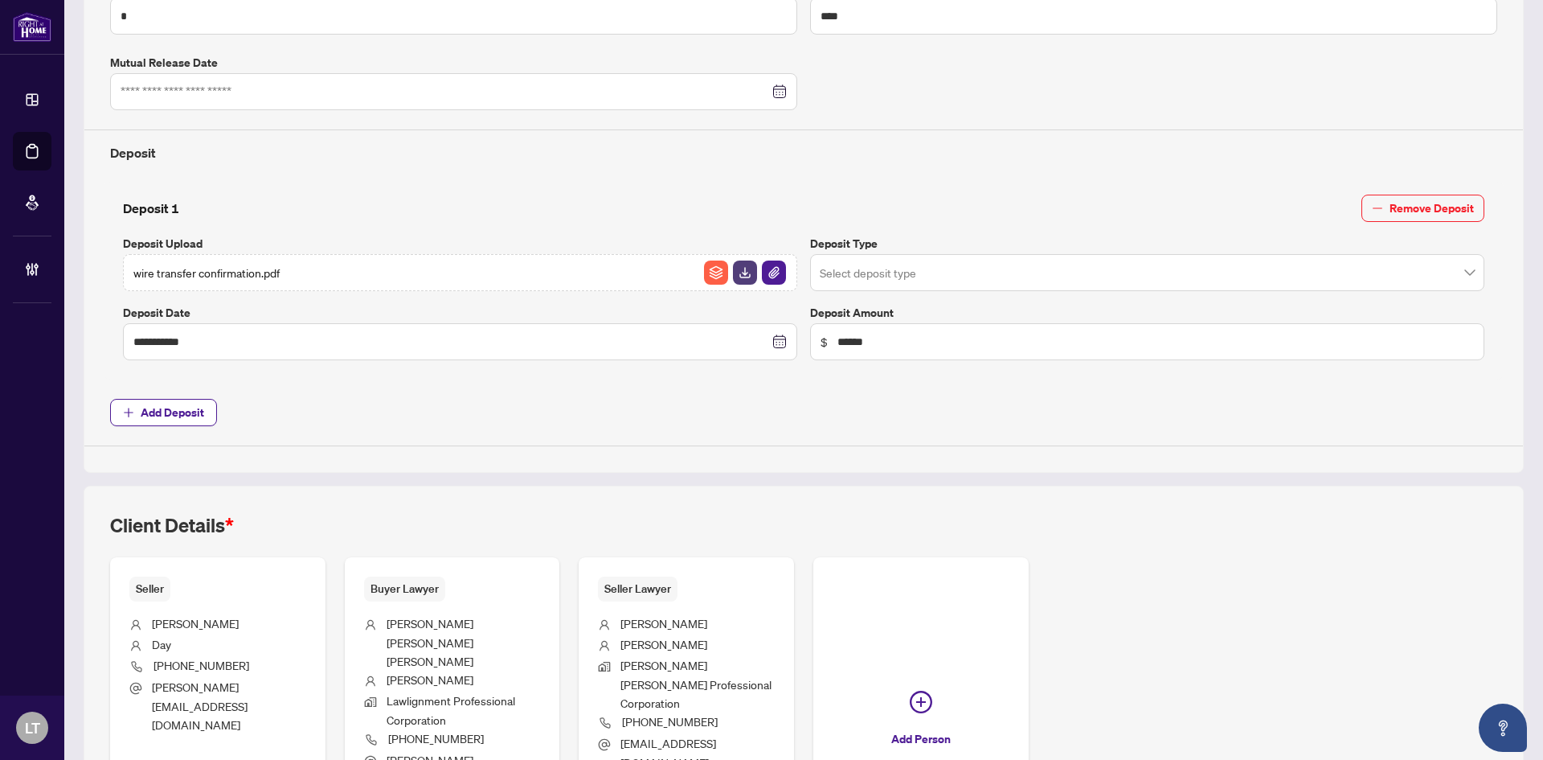
scroll to position [682, 0]
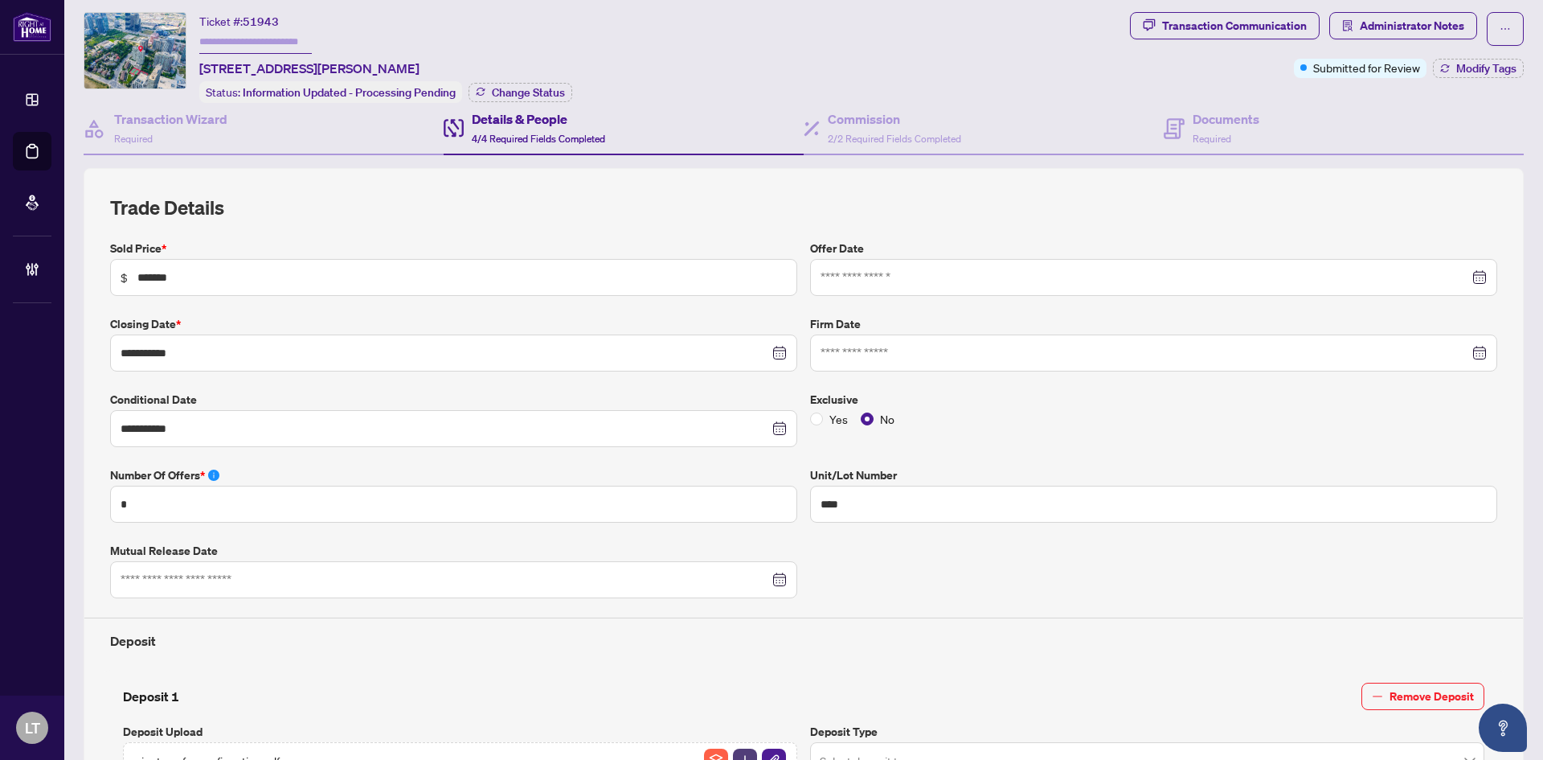
scroll to position [0, 0]
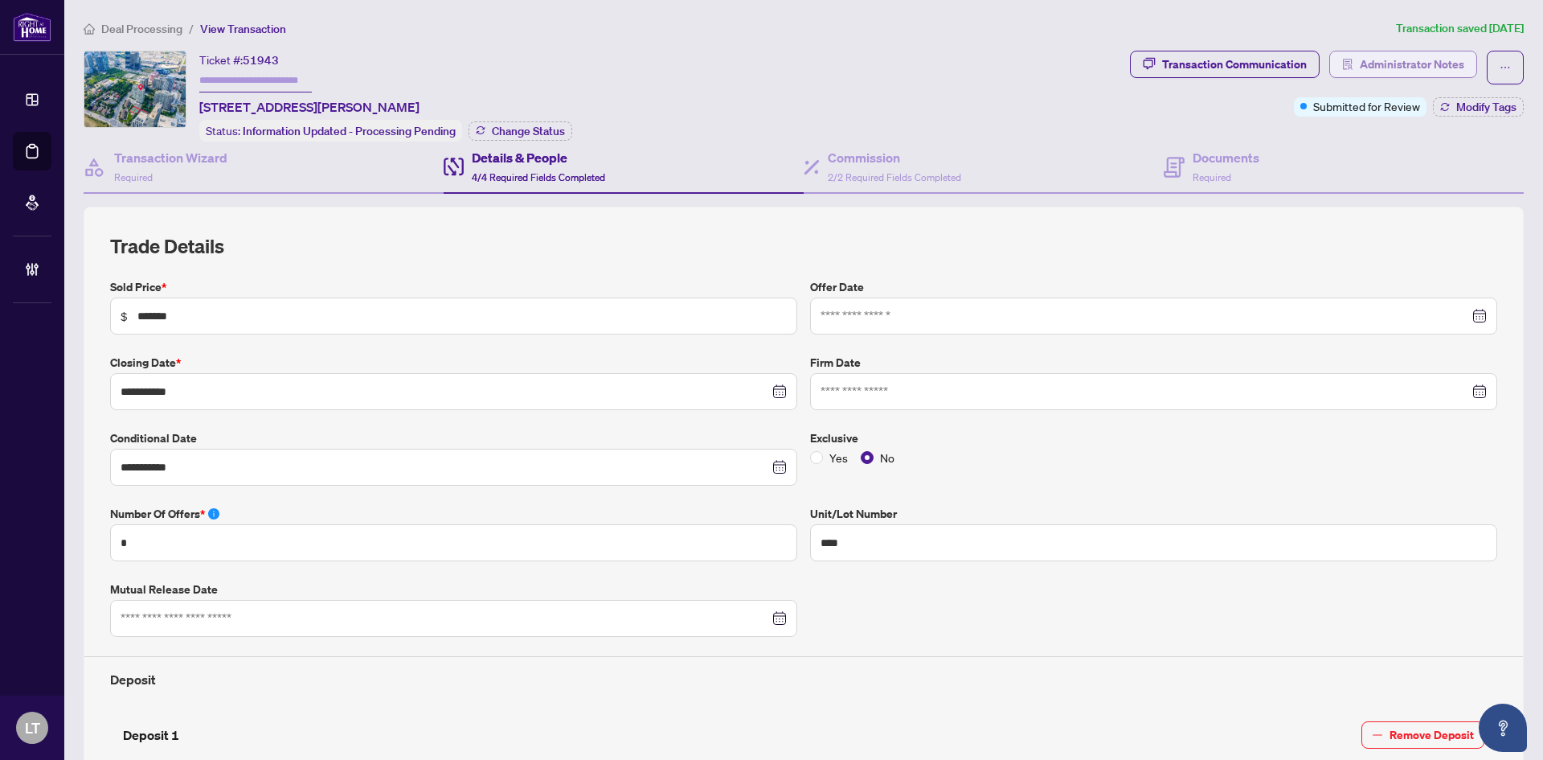
click at [1407, 72] on span "Administrator Notes" at bounding box center [1412, 64] width 105 height 26
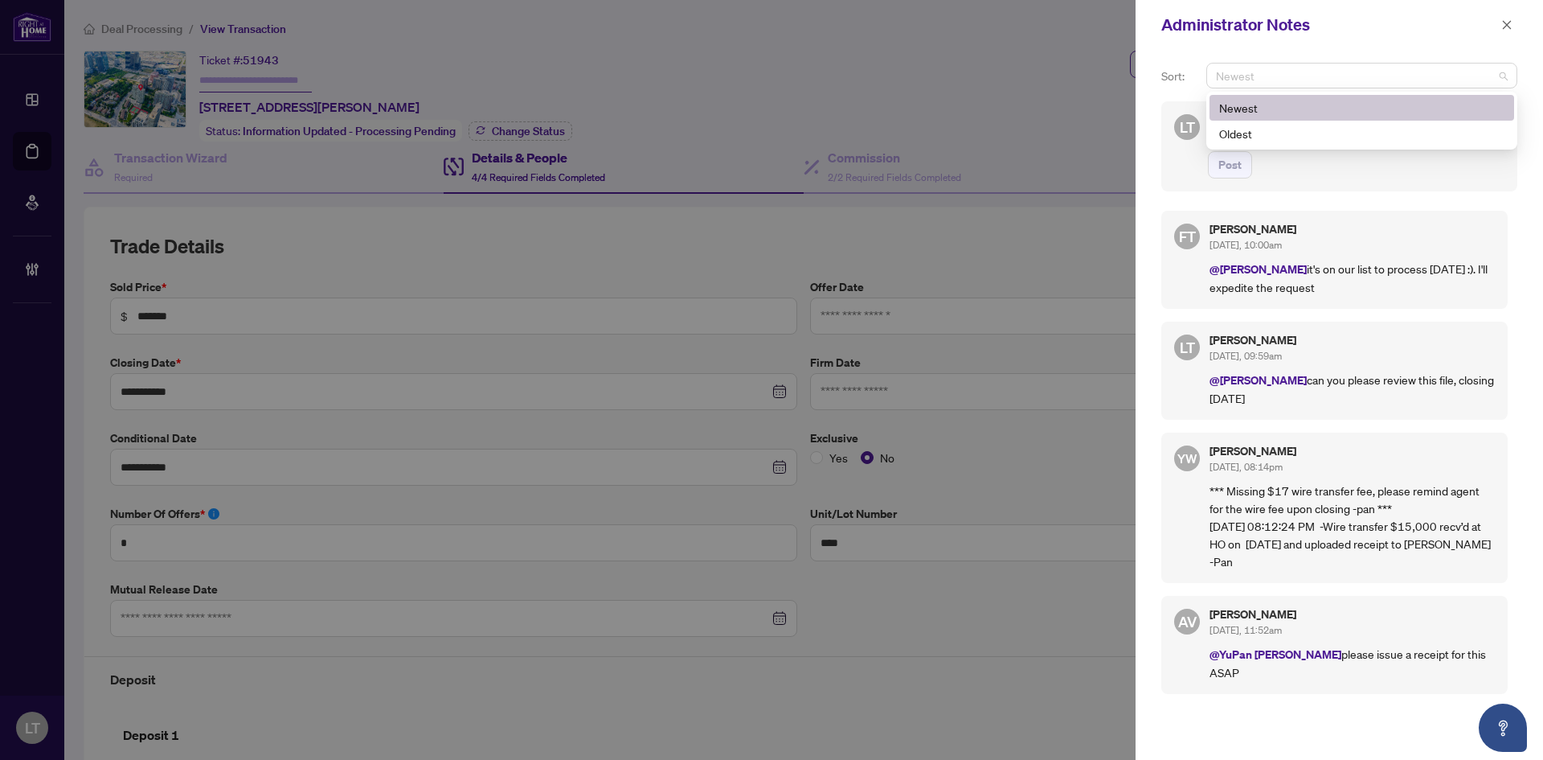
click at [1283, 78] on span "Newest" at bounding box center [1362, 76] width 292 height 24
click at [1308, 174] on span "Post" at bounding box center [1356, 164] width 297 height 27
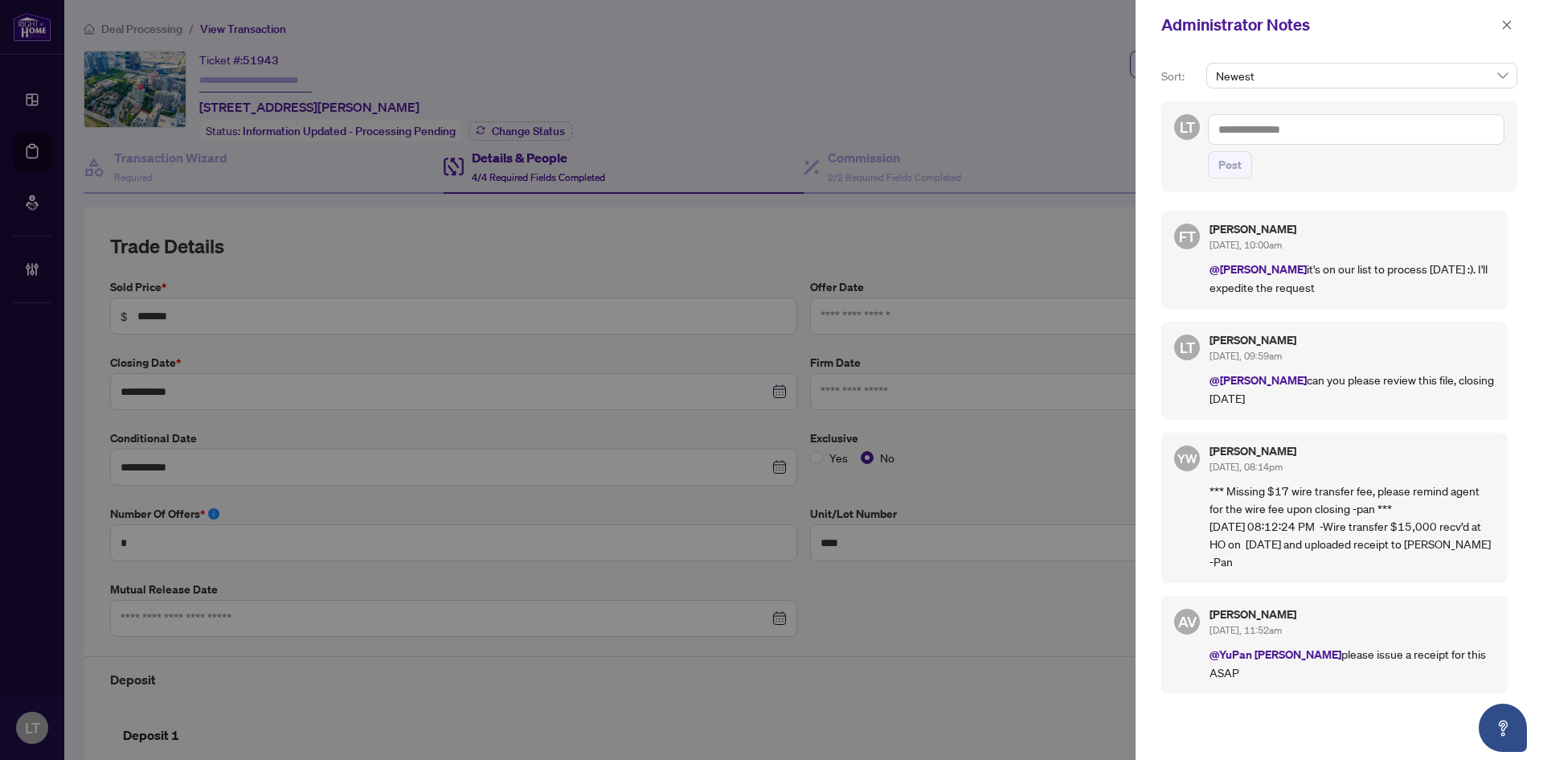
click at [1262, 136] on textarea at bounding box center [1356, 129] width 297 height 31
click at [1289, 141] on span "Flo rabelle Tabije" at bounding box center [1281, 140] width 81 height 14
click at [1334, 133] on textarea "**********" at bounding box center [1356, 129] width 297 height 31
type textarea "**********"
click at [1227, 158] on span "Post" at bounding box center [1230, 165] width 23 height 26
